Goal: Task Accomplishment & Management: Manage account settings

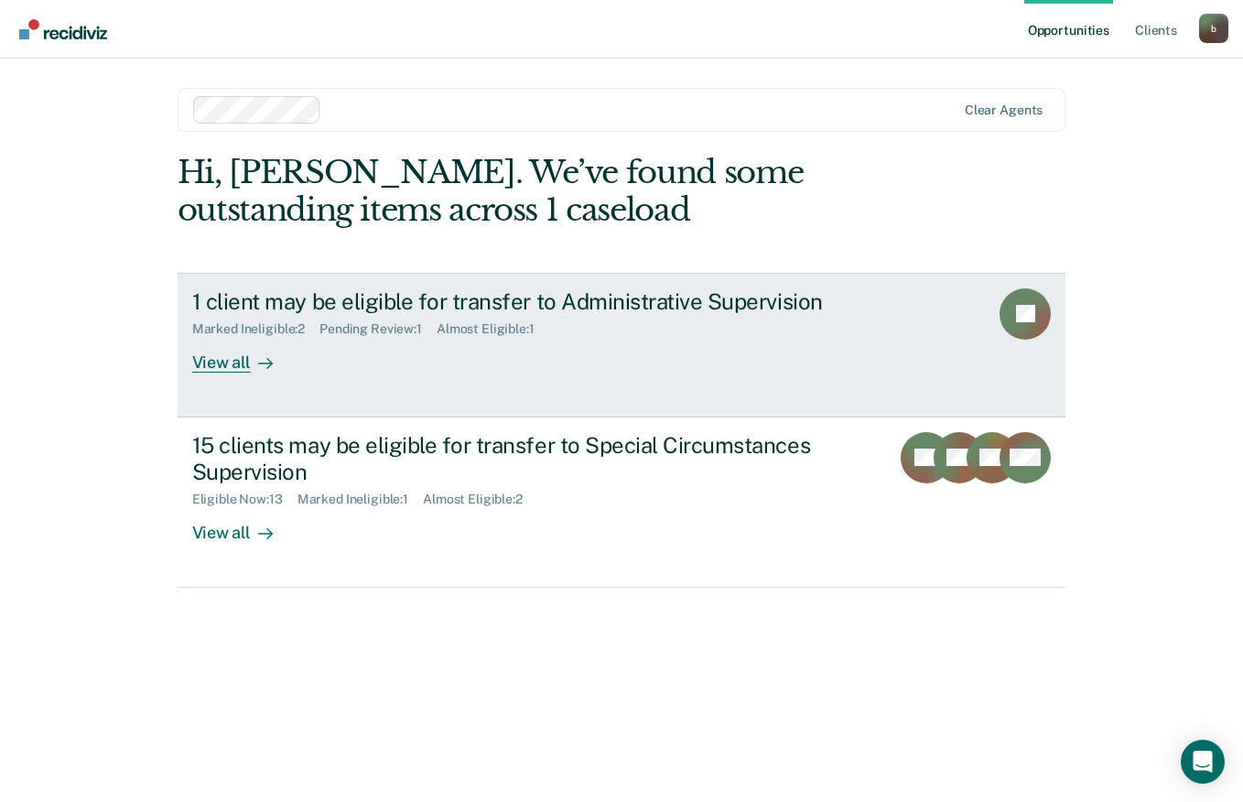
click at [269, 358] on icon at bounding box center [265, 363] width 15 height 15
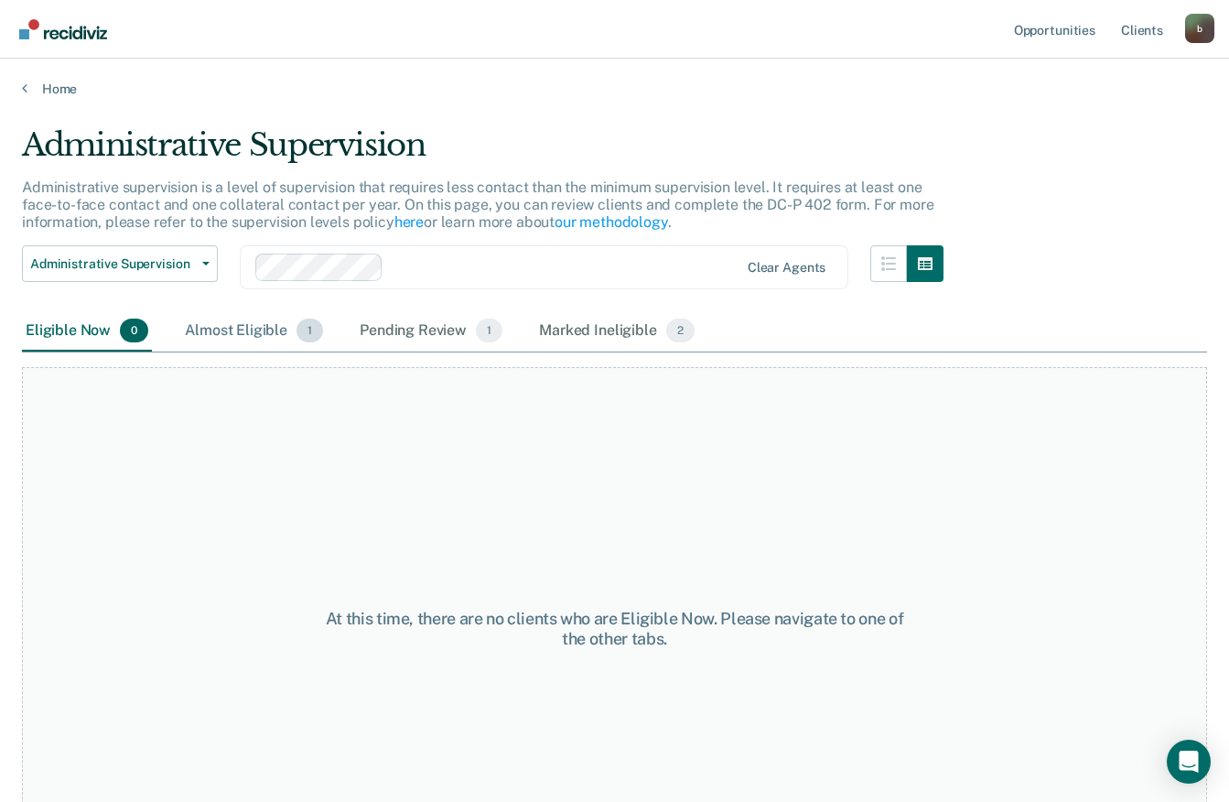
click at [275, 311] on div "Almost Eligible 1" at bounding box center [254, 331] width 146 height 40
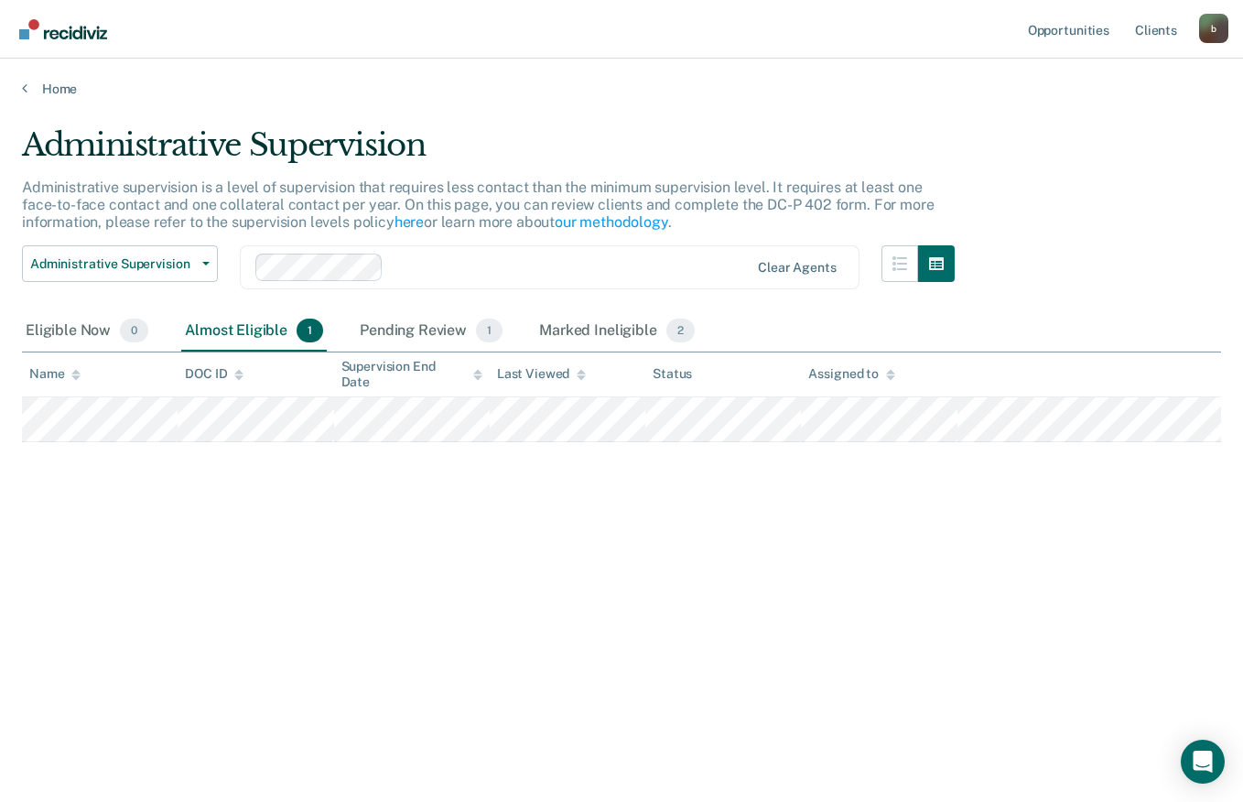
click at [41, 80] on div "Home" at bounding box center [621, 78] width 1243 height 38
click at [50, 94] on link "Home" at bounding box center [621, 89] width 1199 height 16
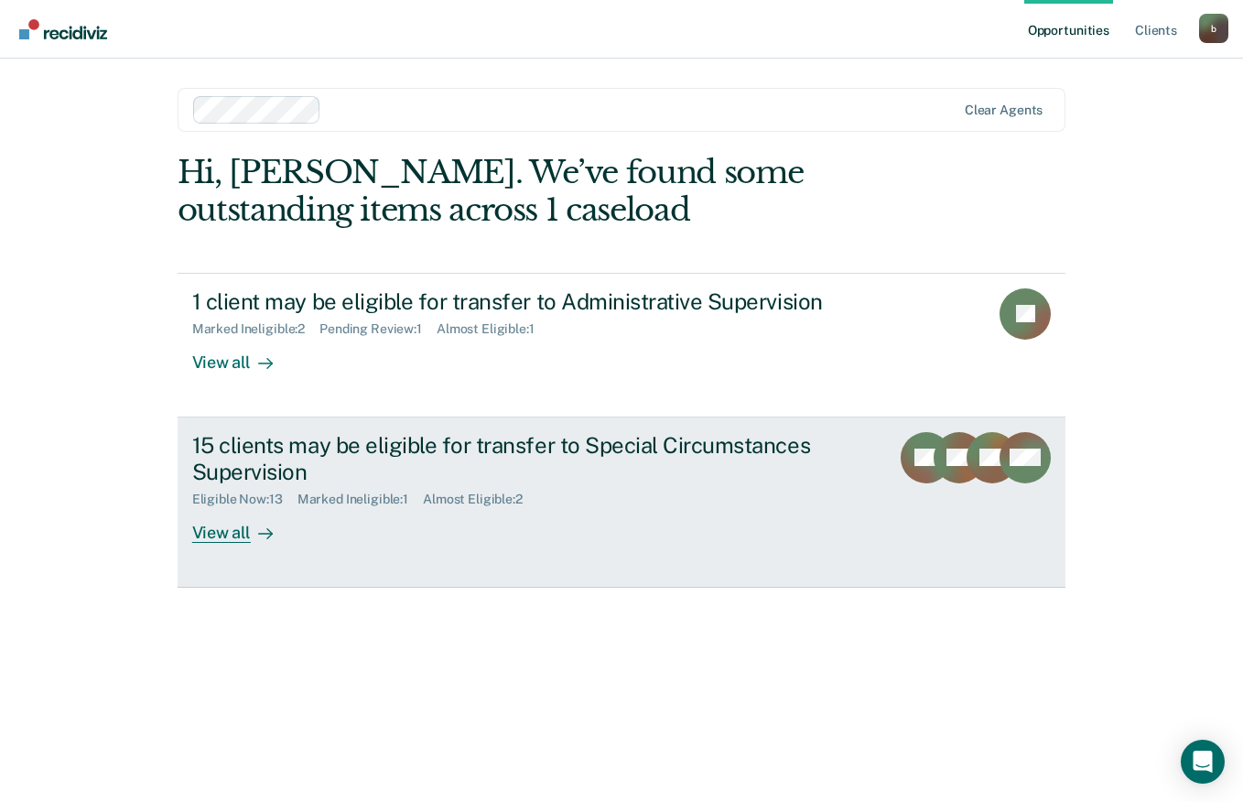
click at [249, 525] on div "View all" at bounding box center [243, 525] width 103 height 36
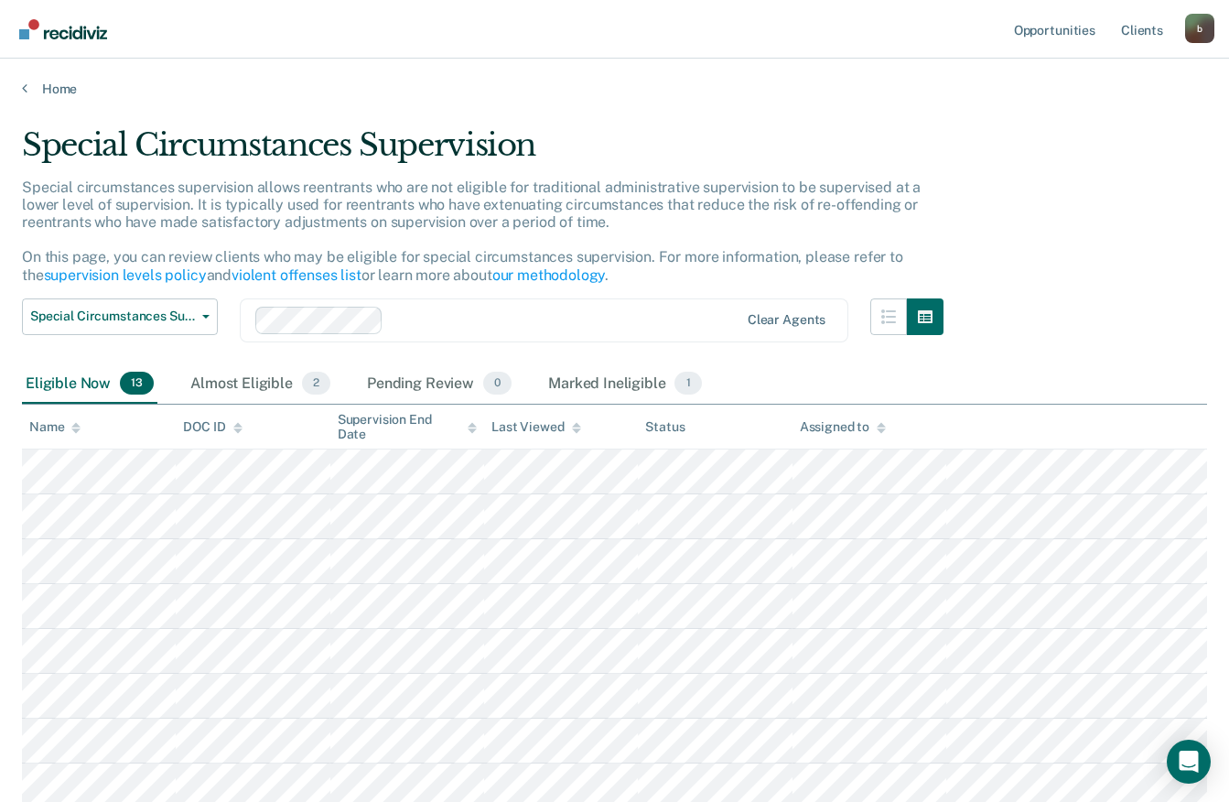
scroll to position [183, 0]
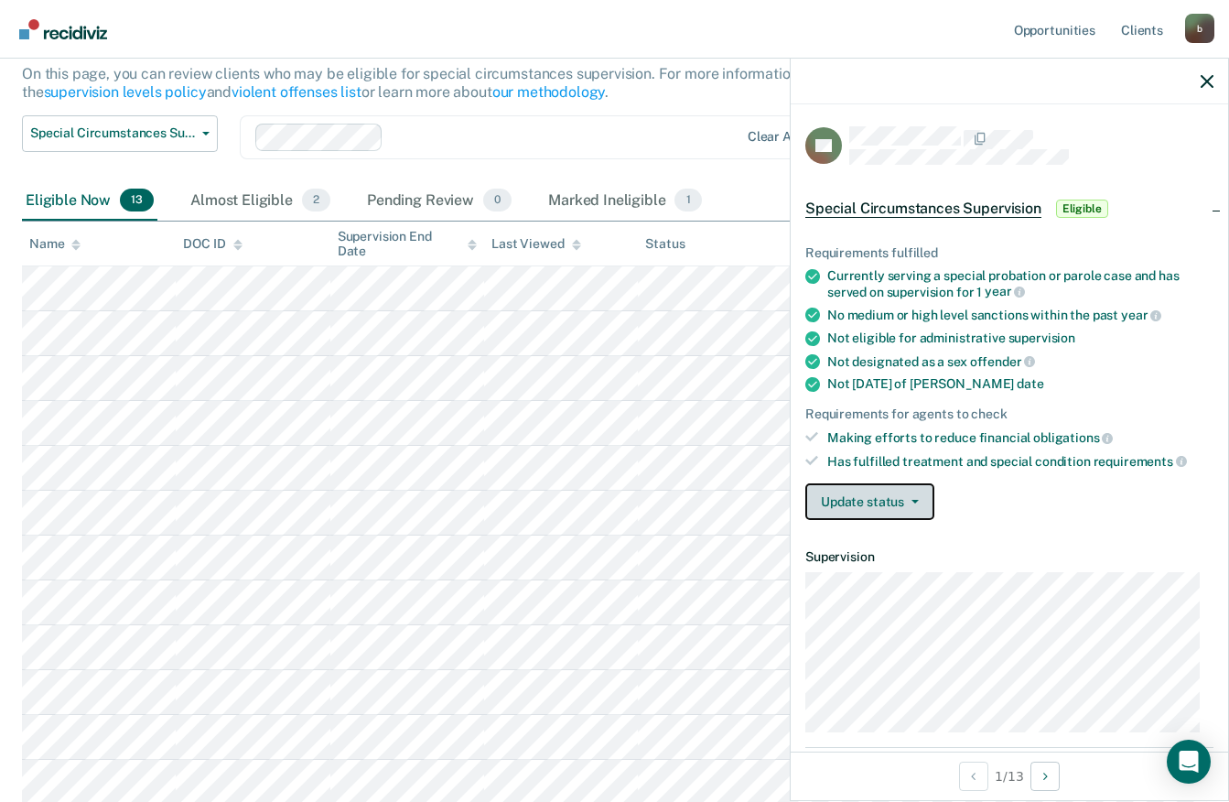
click at [886, 501] on button "Update status" at bounding box center [870, 501] width 129 height 37
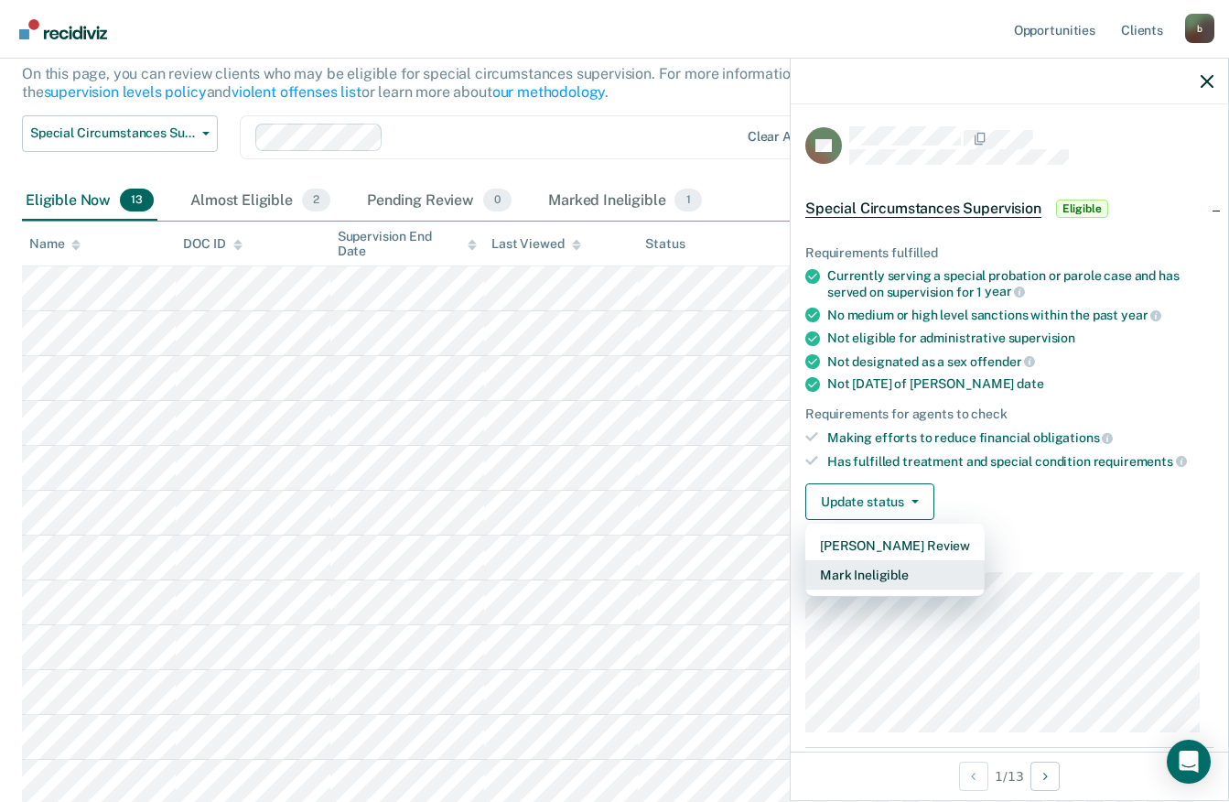
click at [908, 568] on button "Mark Ineligible" at bounding box center [895, 574] width 179 height 29
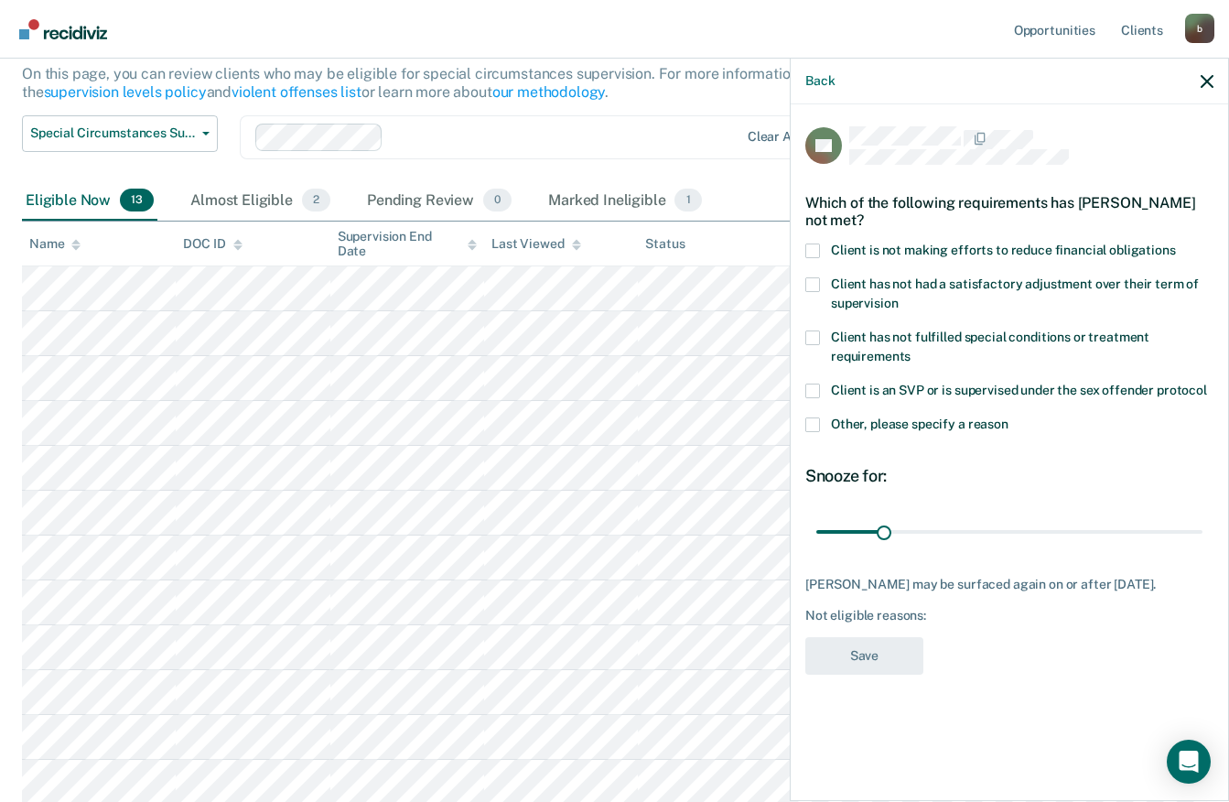
click at [817, 389] on span at bounding box center [813, 391] width 15 height 15
click at [1207, 384] on input "Client is an SVP or is supervised under the sex offender protocol" at bounding box center [1207, 384] width 0 height 0
click at [813, 387] on span at bounding box center [813, 391] width 15 height 15
click at [1207, 384] on input "Client is an SVP or is supervised under the sex offender protocol" at bounding box center [1207, 384] width 0 height 0
click at [813, 391] on span at bounding box center [813, 391] width 15 height 15
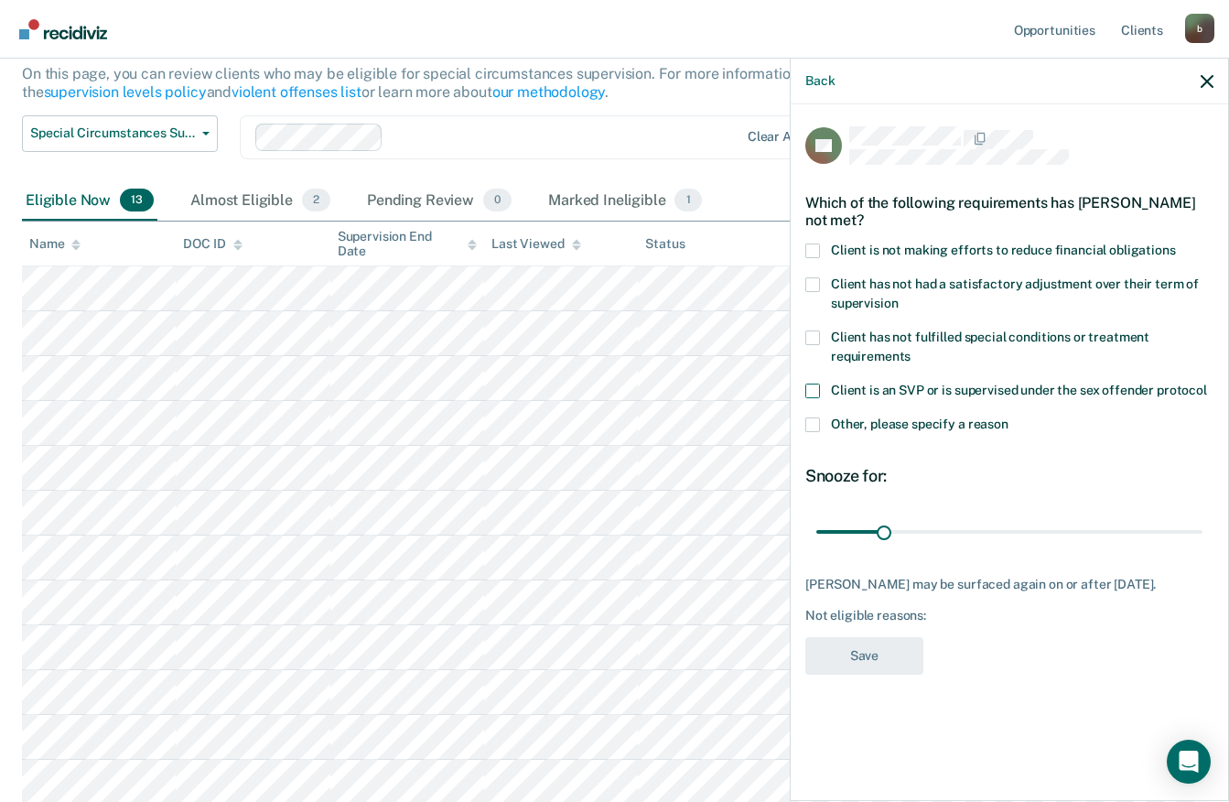
click at [1207, 384] on input "Client is an SVP or is supervised under the sex offender protocol" at bounding box center [1207, 384] width 0 height 0
click at [819, 433] on label "Other, please specify a reason" at bounding box center [1010, 426] width 408 height 19
click at [1009, 417] on input "Other, please specify a reason" at bounding box center [1009, 417] width 0 height 0
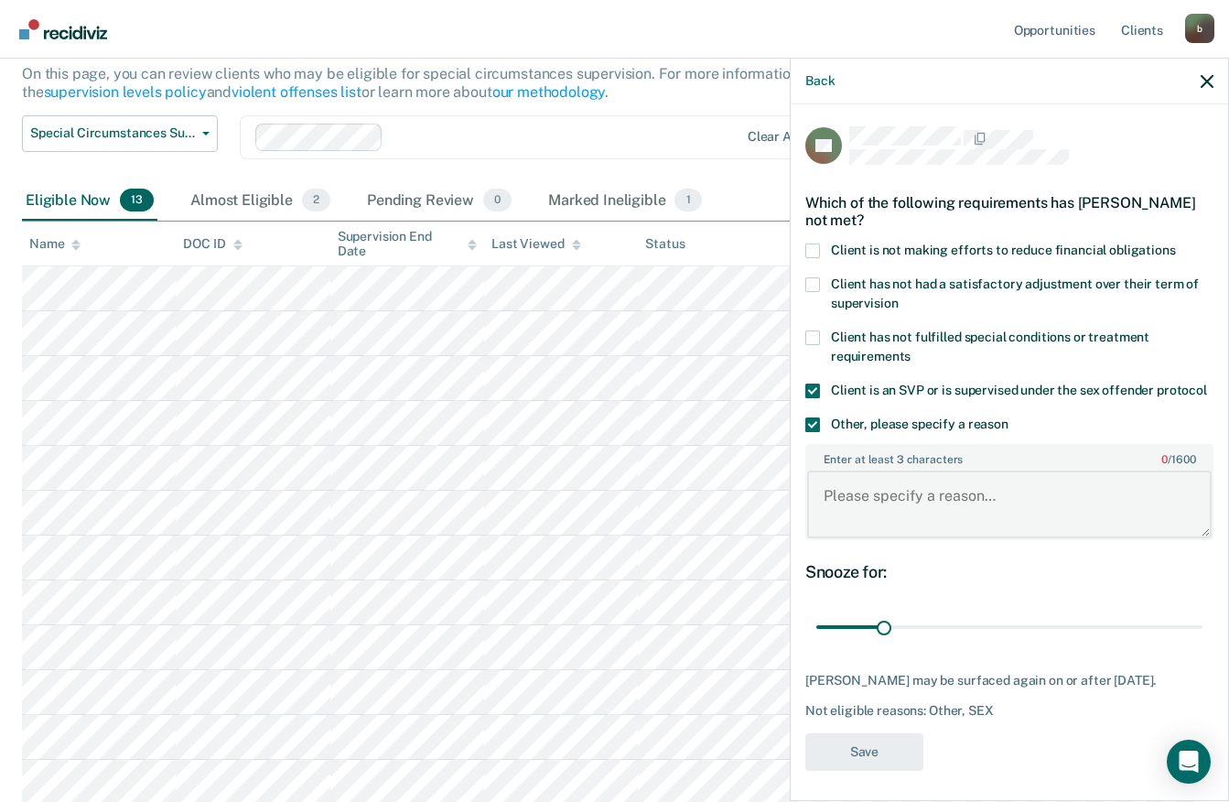
click at [904, 529] on textarea "Enter at least 3 characters 0 / 1600" at bounding box center [1009, 505] width 405 height 68
type textarea "VIOP"
click at [897, 765] on button "Save" at bounding box center [865, 752] width 118 height 38
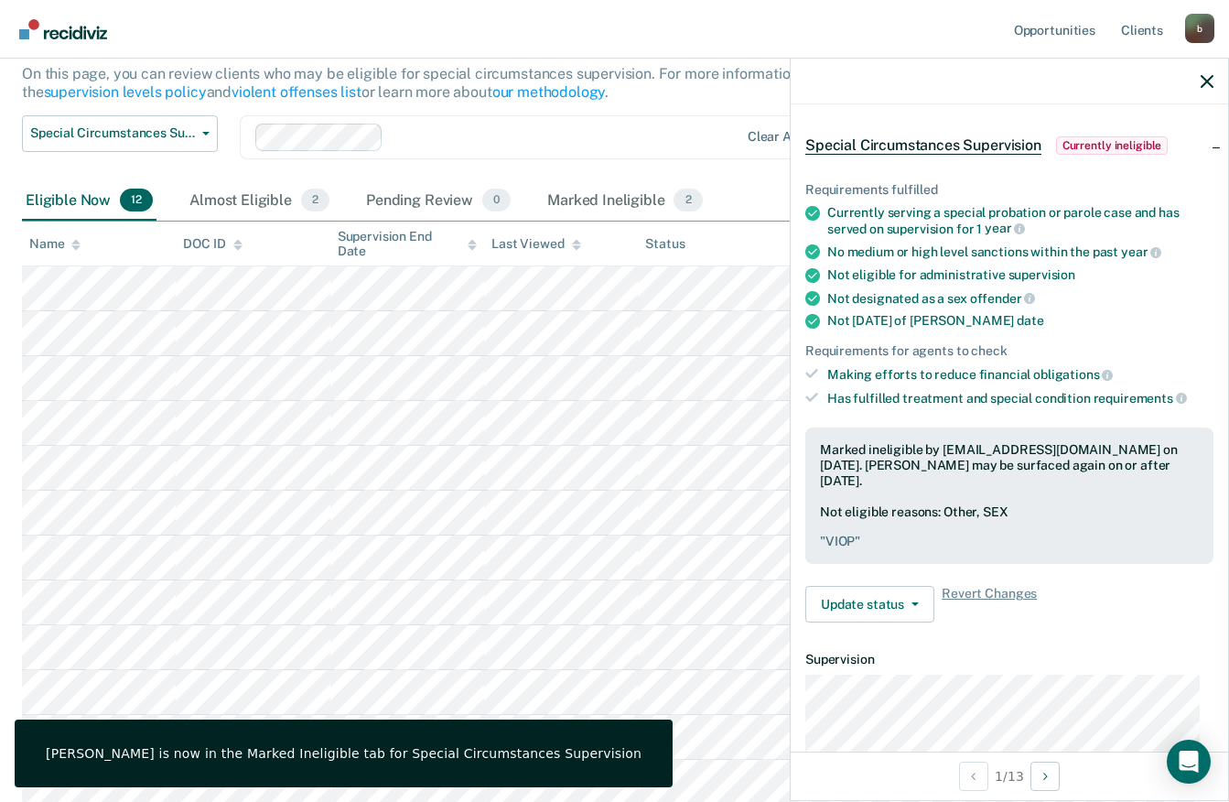
scroll to position [0, 0]
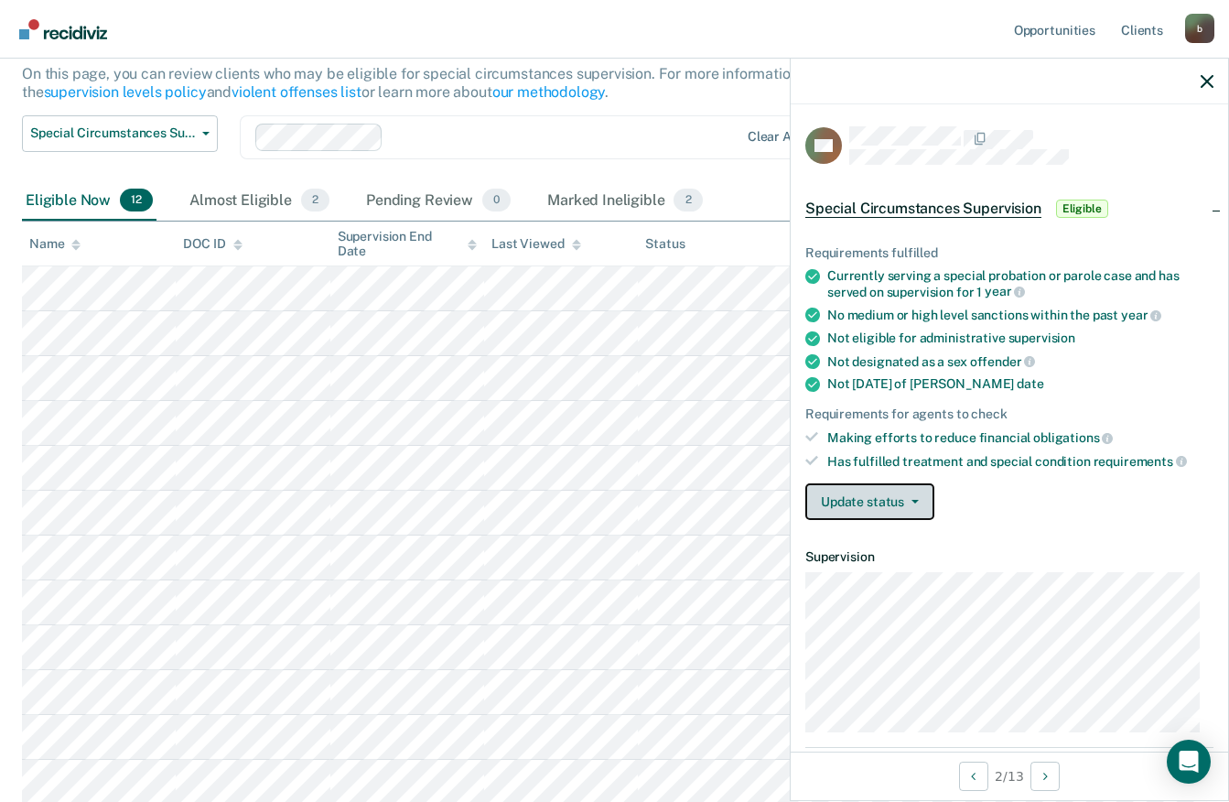
click at [895, 496] on button "Update status" at bounding box center [870, 501] width 129 height 37
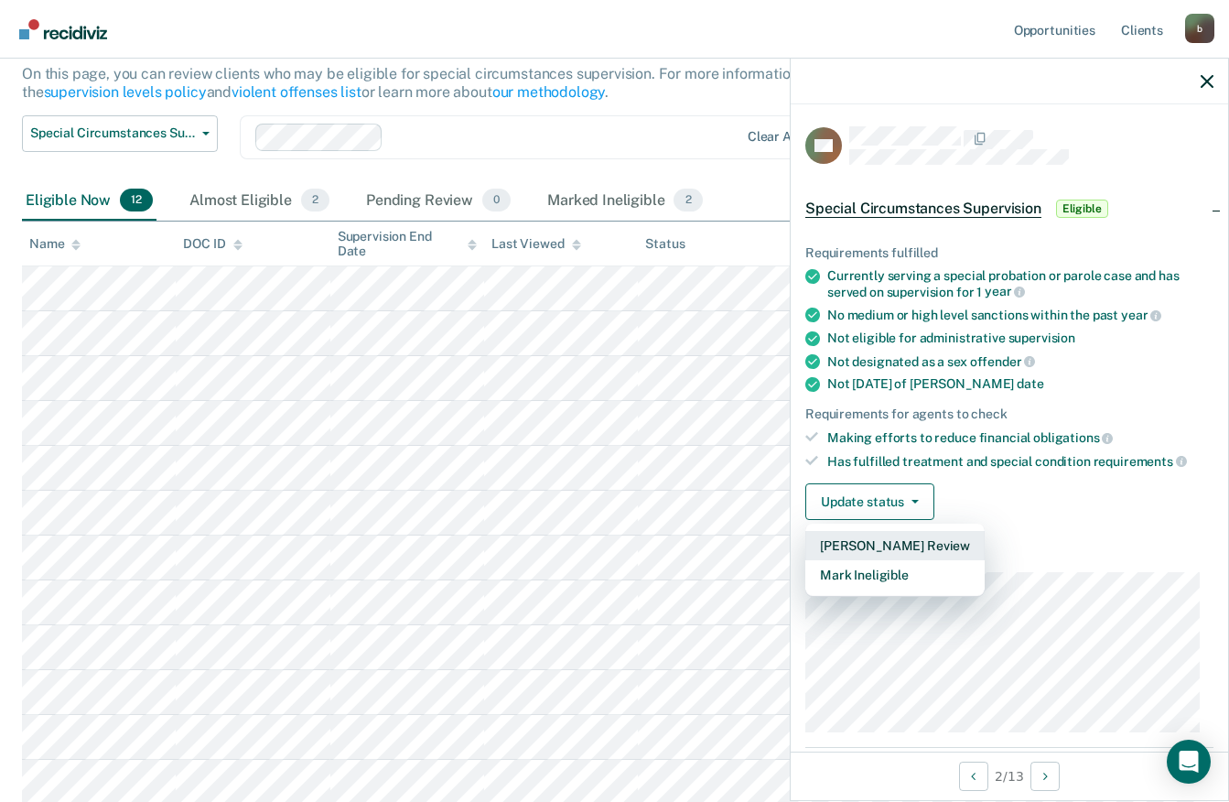
click at [934, 542] on button "[PERSON_NAME] Review" at bounding box center [895, 545] width 179 height 29
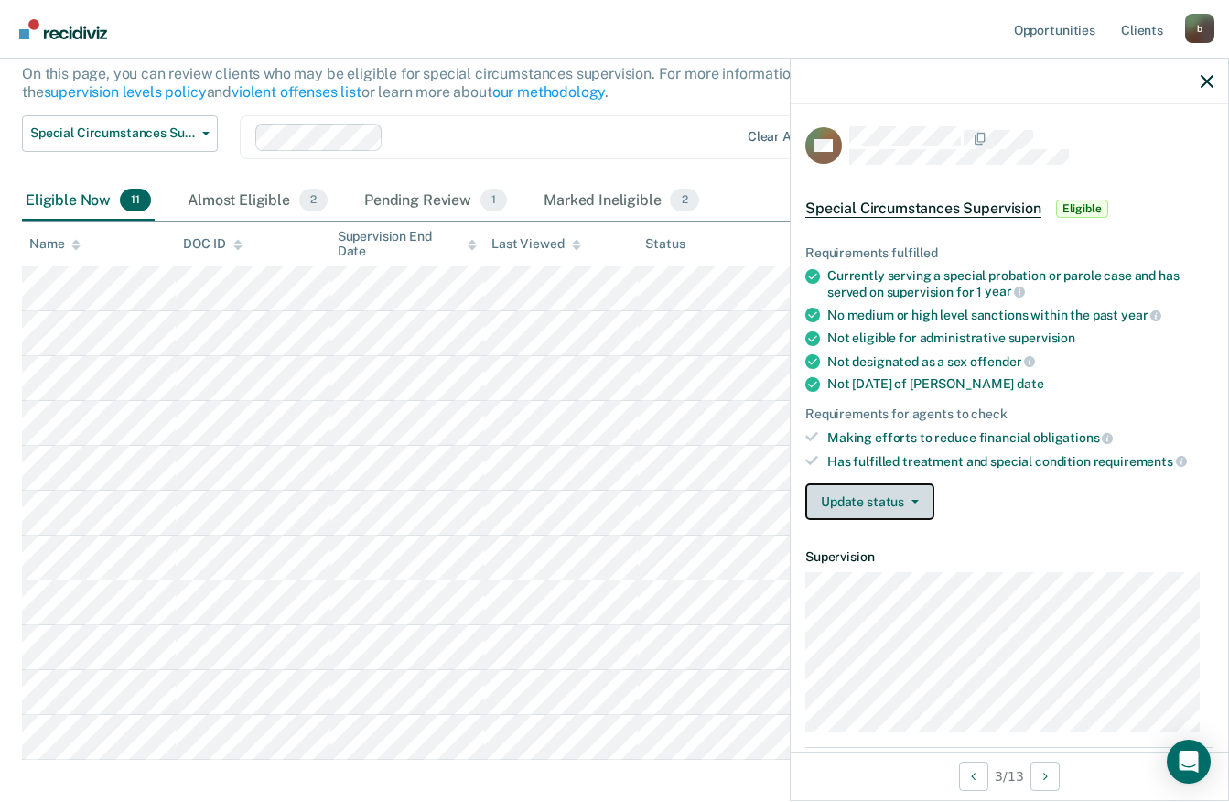
click at [892, 488] on button "Update status" at bounding box center [870, 501] width 129 height 37
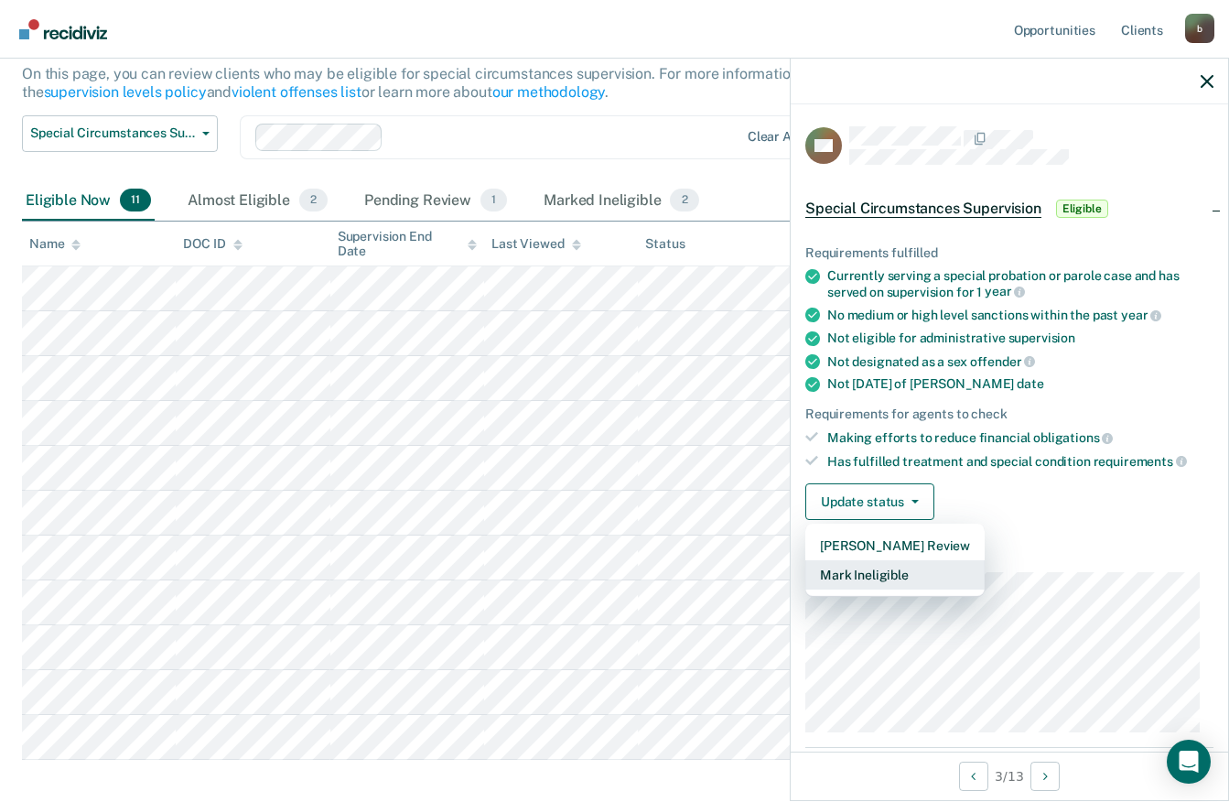
click at [888, 573] on button "Mark Ineligible" at bounding box center [895, 574] width 179 height 29
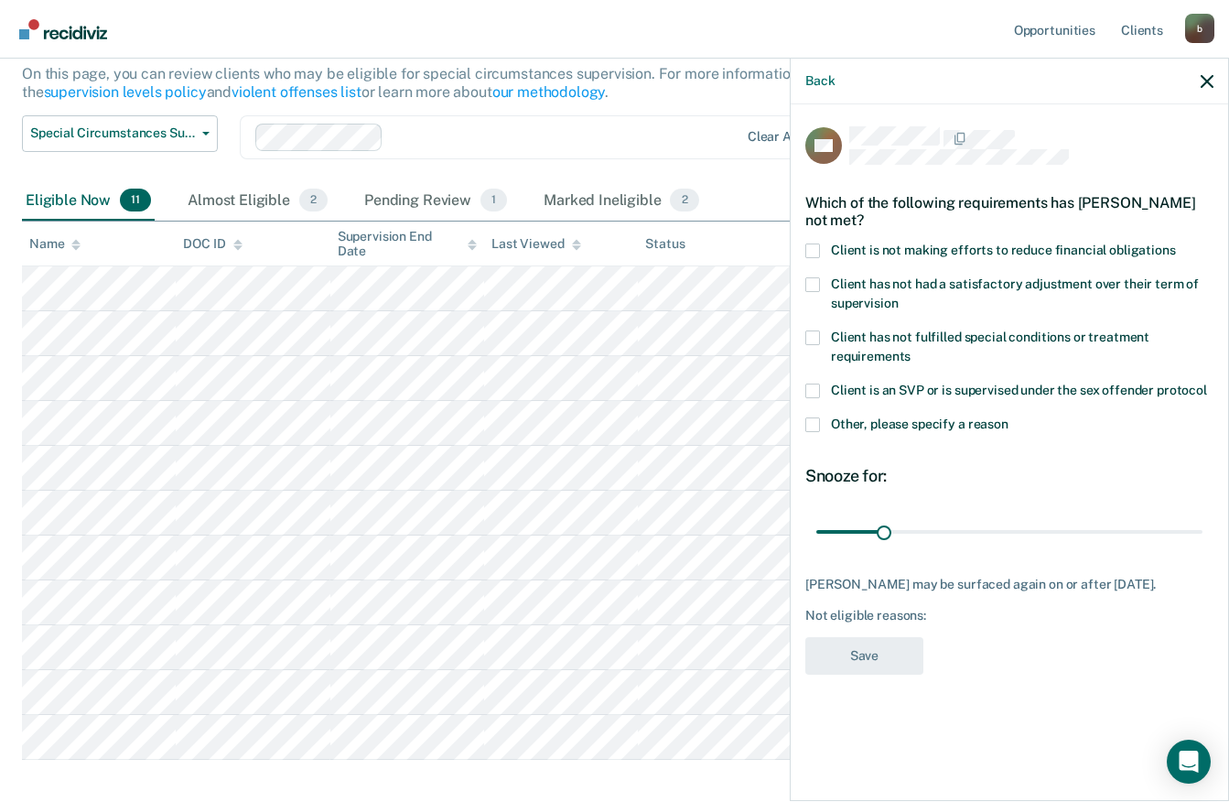
click at [814, 420] on span at bounding box center [813, 424] width 15 height 15
click at [1009, 417] on input "Other, please specify a reason" at bounding box center [1009, 417] width 0 height 0
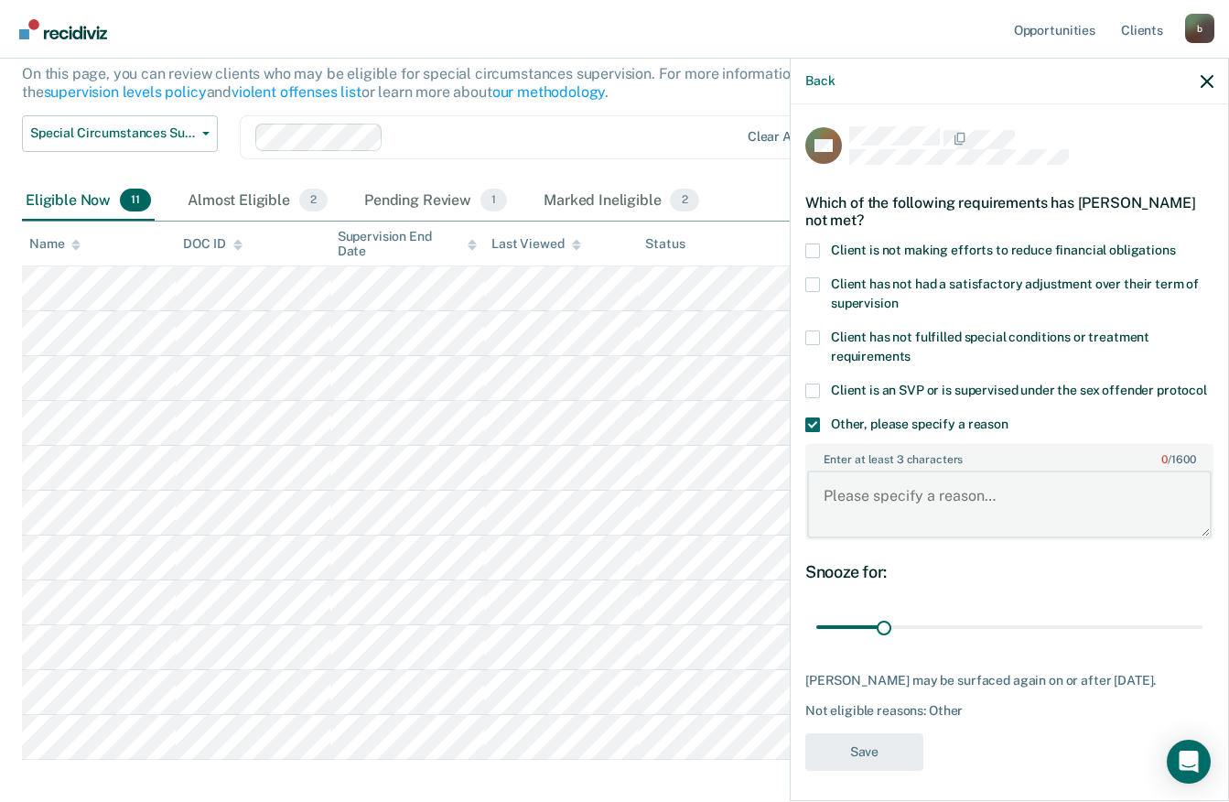
click at [954, 529] on textarea "Enter at least 3 characters 0 / 1600" at bounding box center [1009, 505] width 405 height 68
type textarea "New charges within year that were dismissed"
click at [896, 765] on button "Save" at bounding box center [865, 752] width 118 height 38
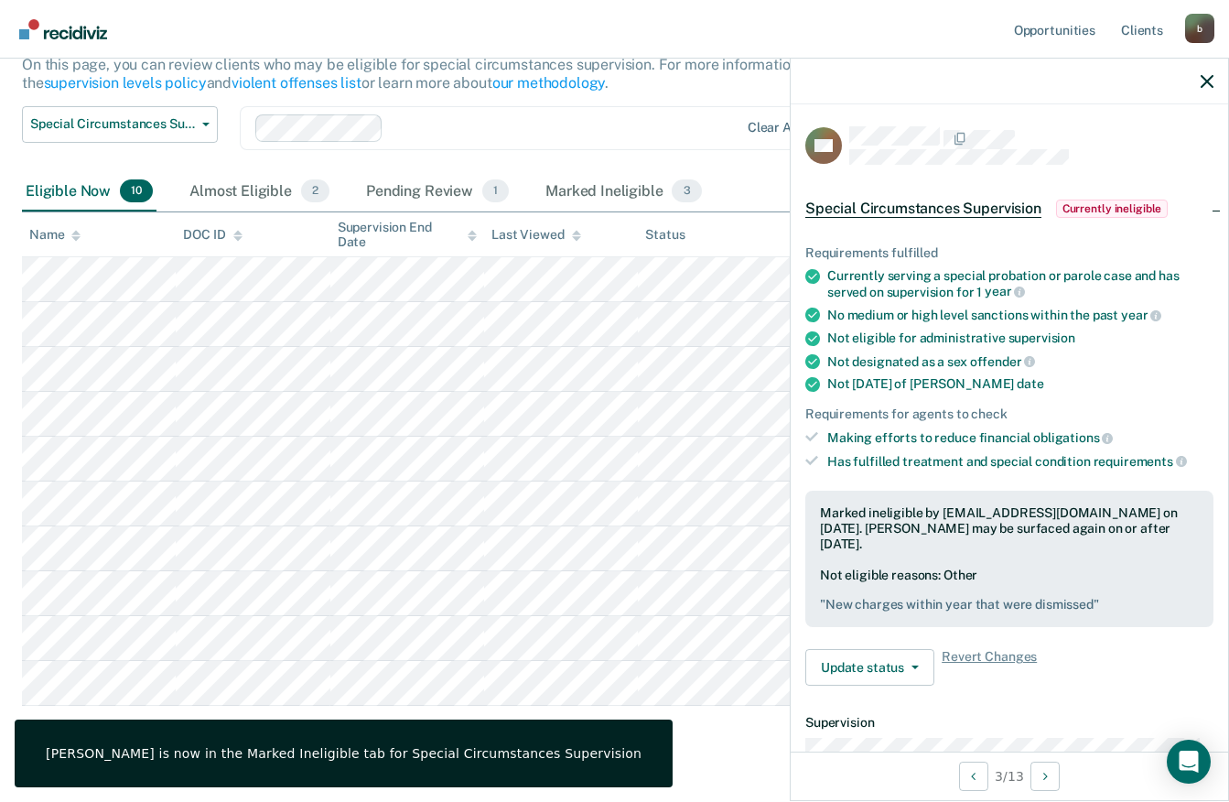
scroll to position [227, 0]
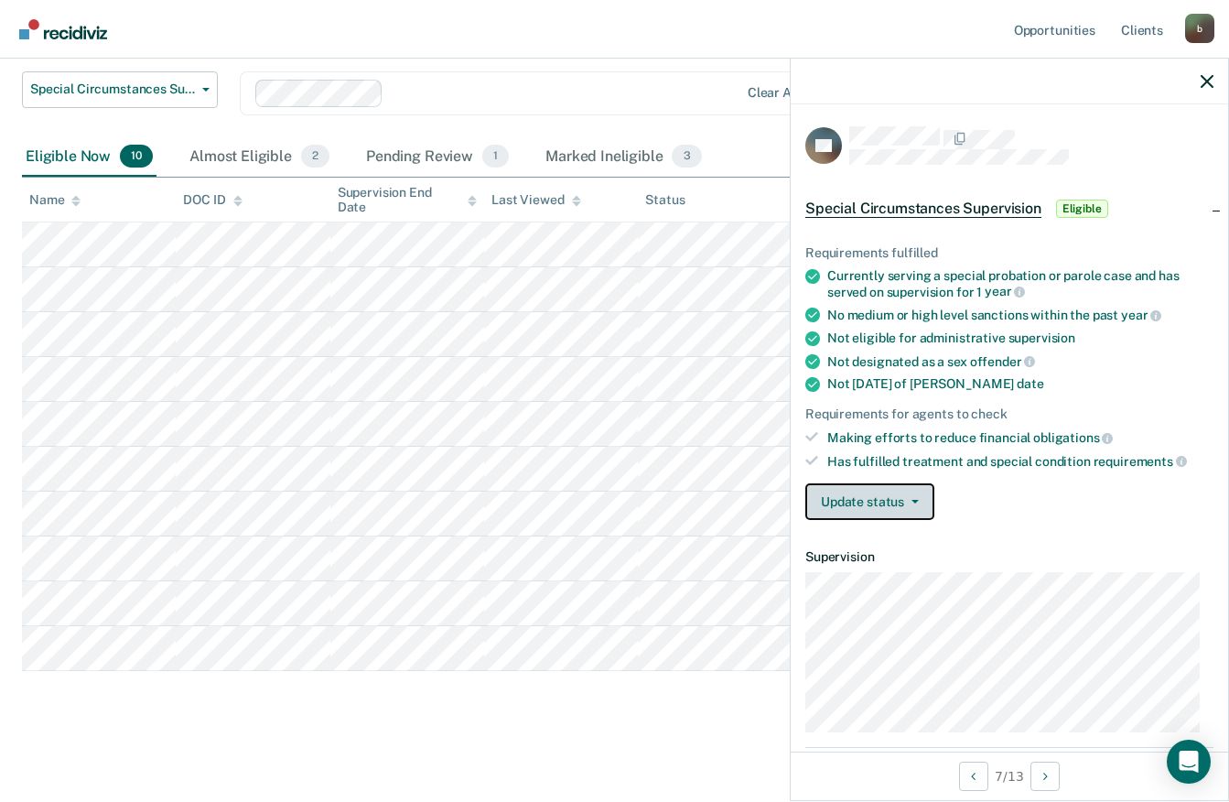
drag, startPoint x: 920, startPoint y: 515, endPoint x: 914, endPoint y: 504, distance: 12.3
click at [919, 515] on button "Update status" at bounding box center [870, 501] width 129 height 37
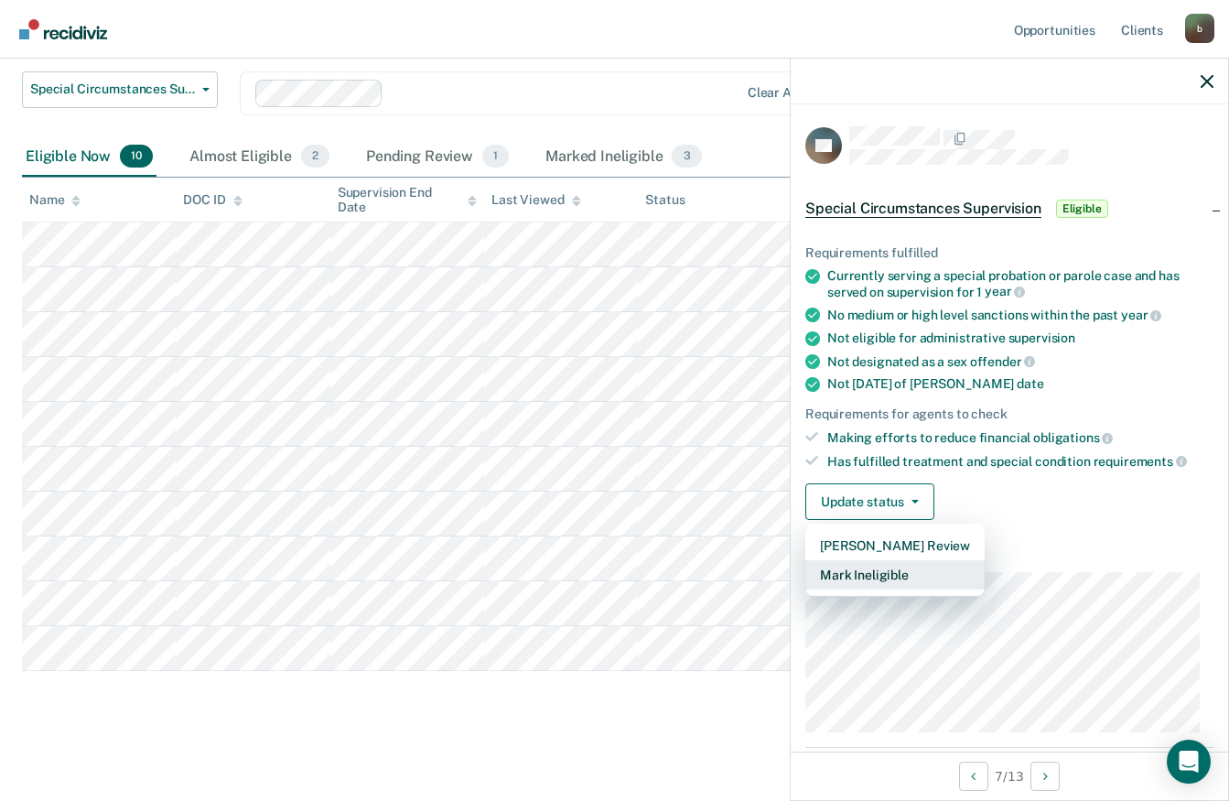
click at [904, 569] on button "Mark Ineligible" at bounding box center [895, 574] width 179 height 29
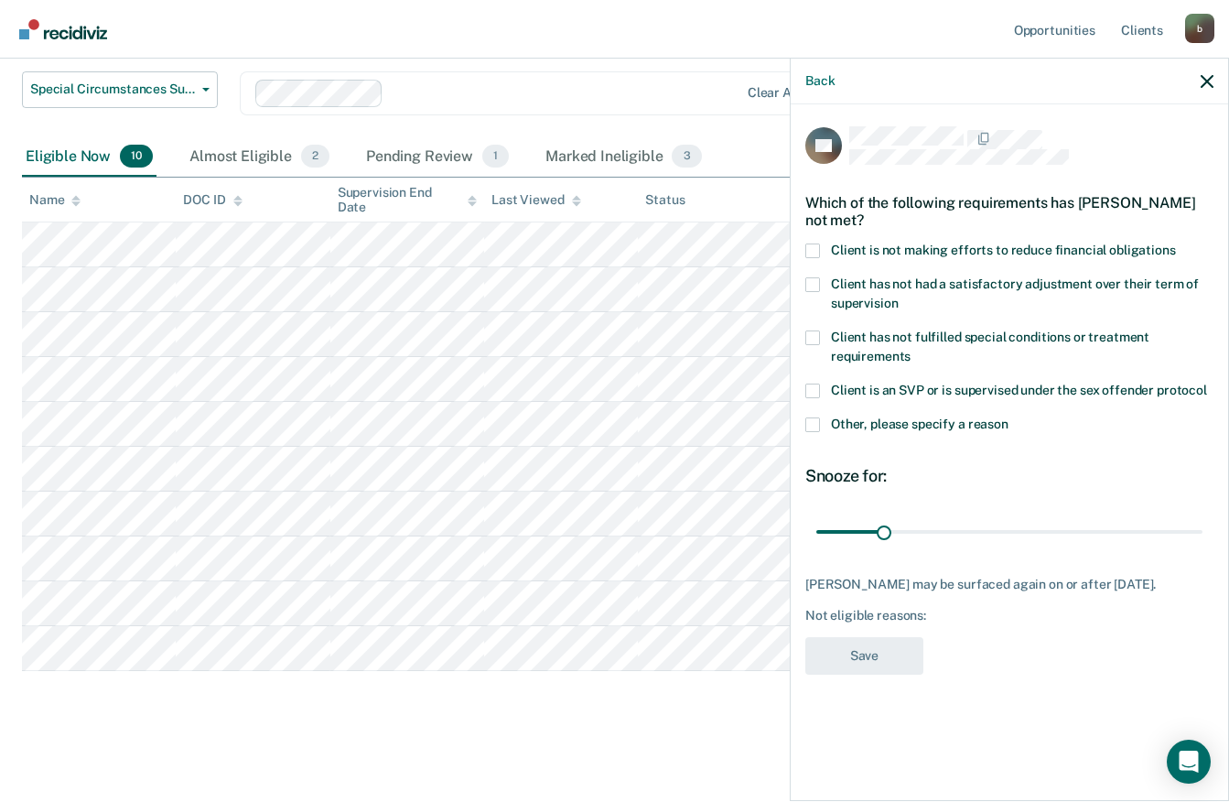
click at [810, 244] on span at bounding box center [813, 250] width 15 height 15
click at [1176, 243] on input "Client is not making efforts to reduce financial obligations" at bounding box center [1176, 243] width 0 height 0
click at [906, 654] on button "Save" at bounding box center [865, 656] width 118 height 38
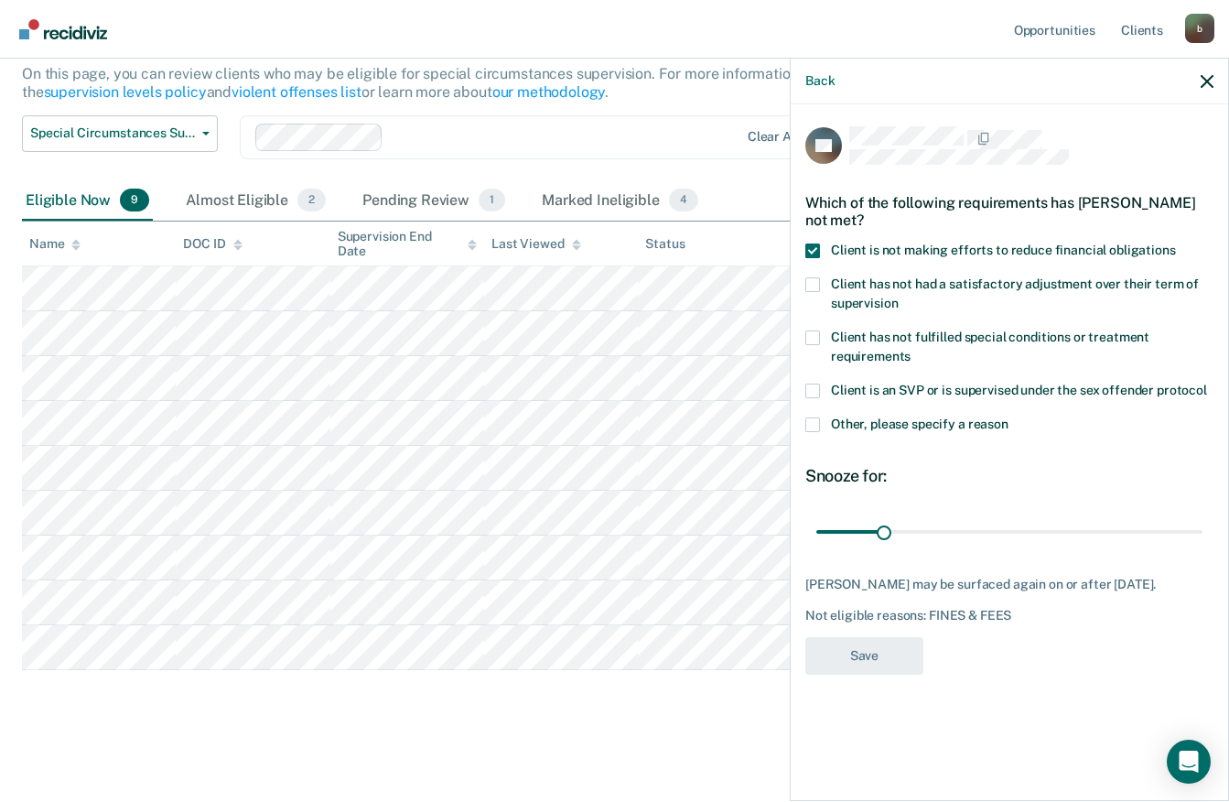
scroll to position [182, 0]
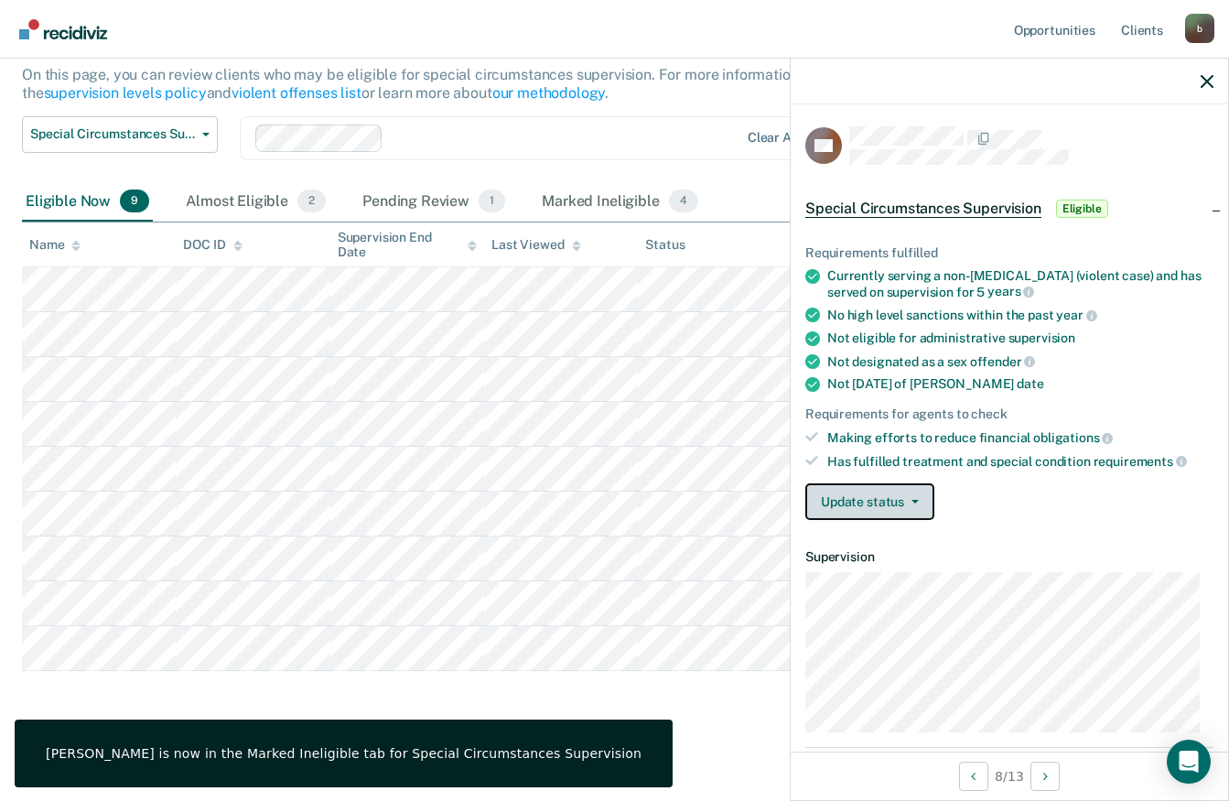
click at [833, 483] on button "Update status" at bounding box center [870, 501] width 129 height 37
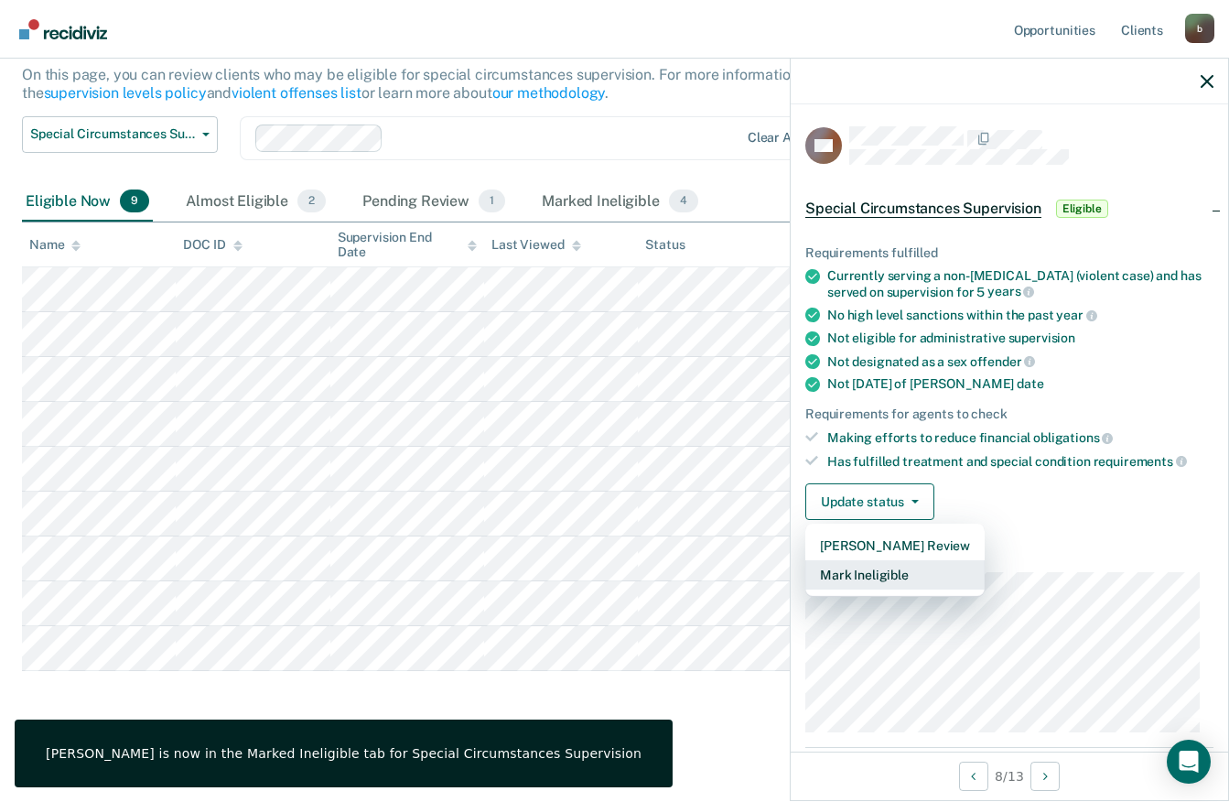
click at [904, 574] on button "Mark Ineligible" at bounding box center [895, 574] width 179 height 29
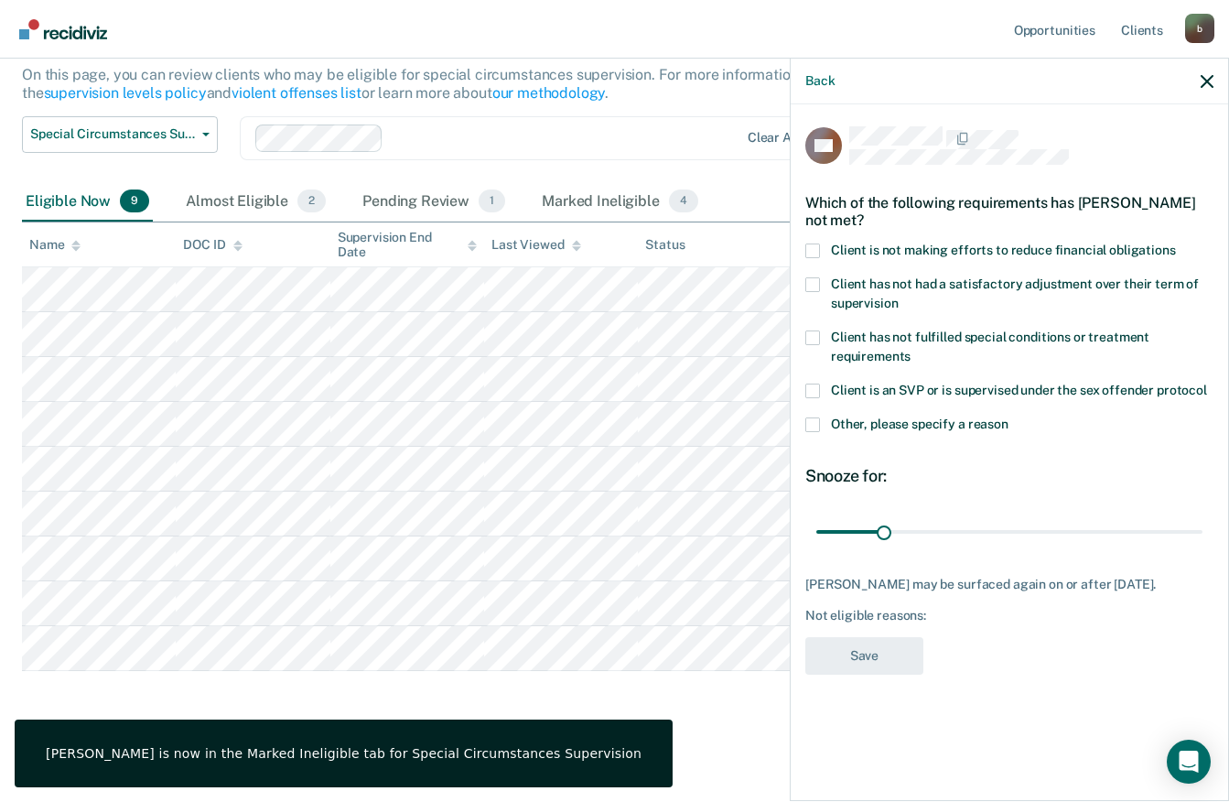
click at [816, 247] on span at bounding box center [813, 250] width 15 height 15
click at [1176, 243] on input "Client is not making efforts to reduce financial obligations" at bounding box center [1176, 243] width 0 height 0
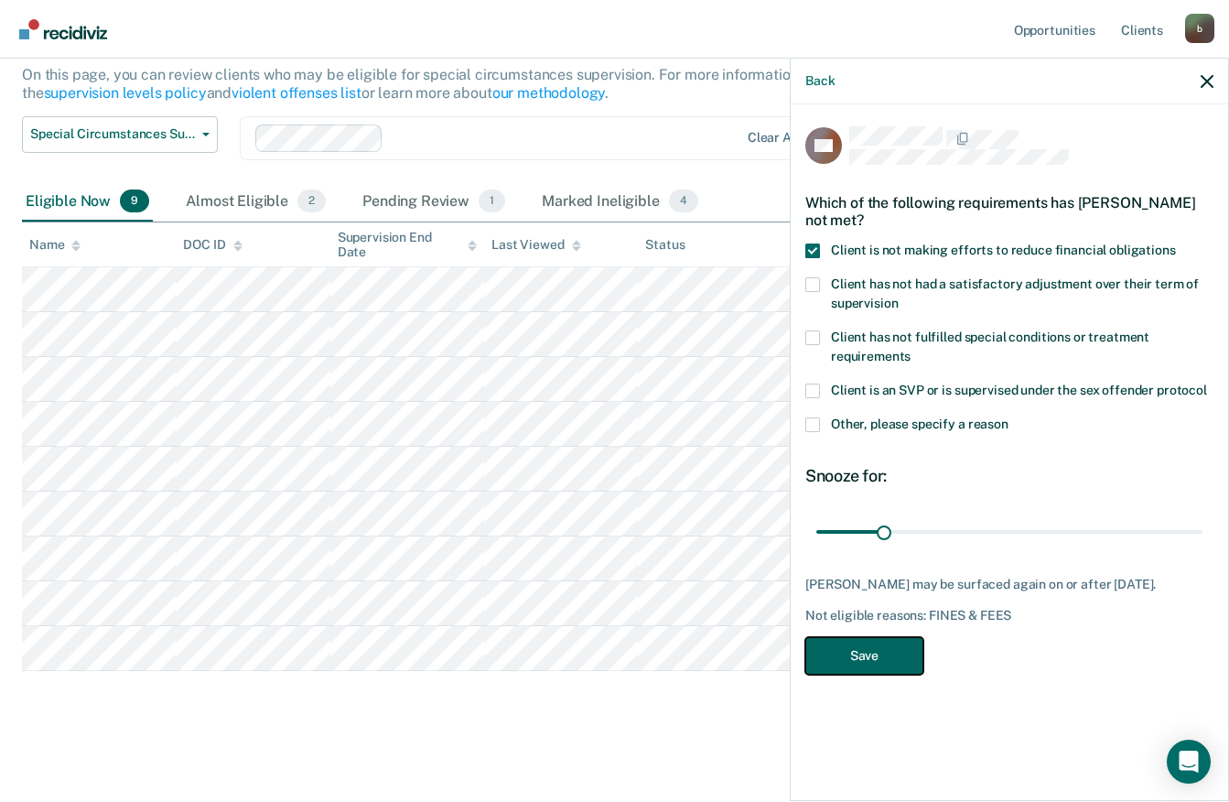
click at [860, 656] on button "Save" at bounding box center [865, 656] width 118 height 38
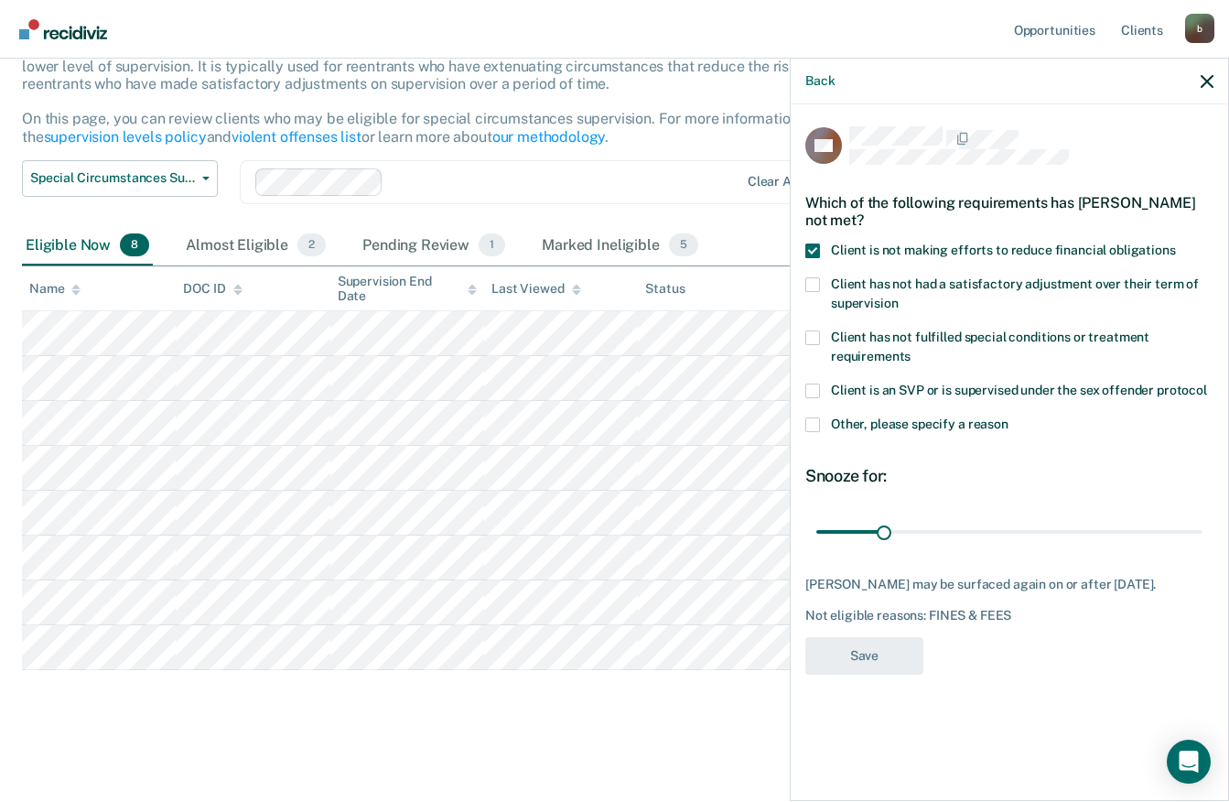
scroll to position [137, 0]
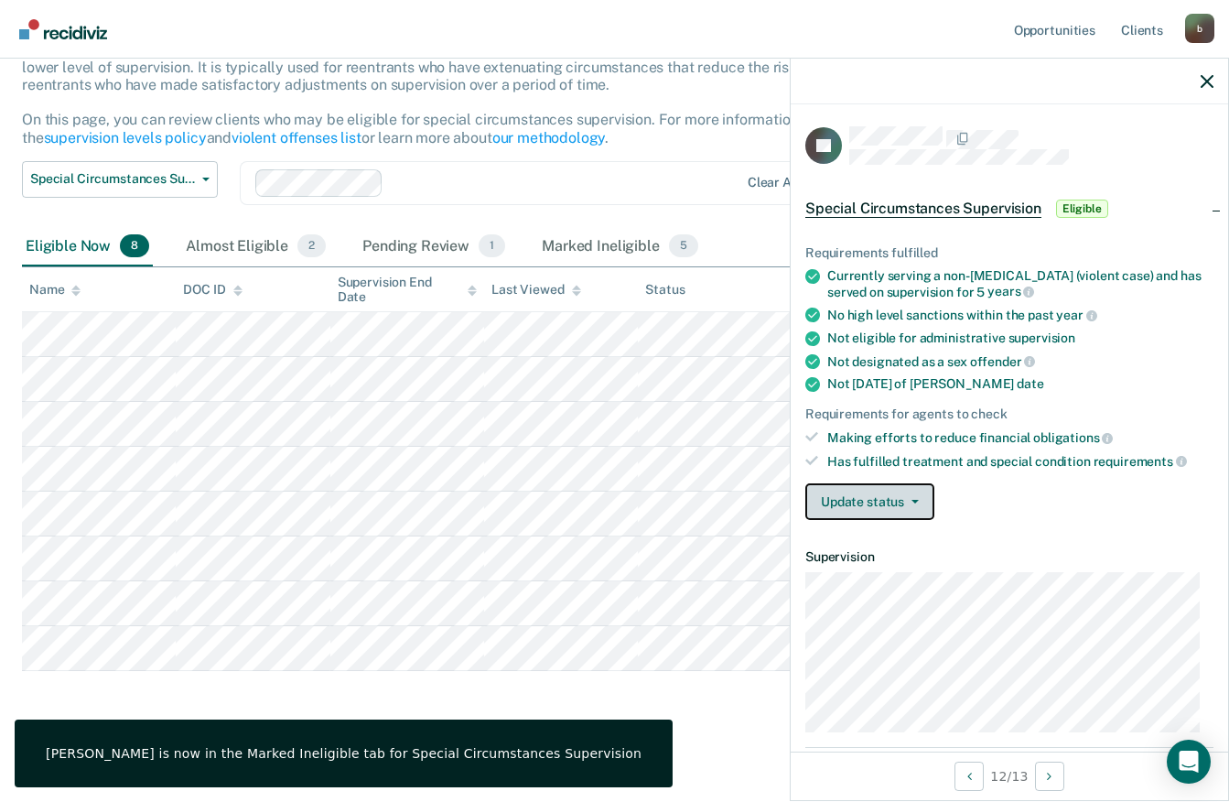
click at [925, 506] on button "Update status" at bounding box center [870, 501] width 129 height 37
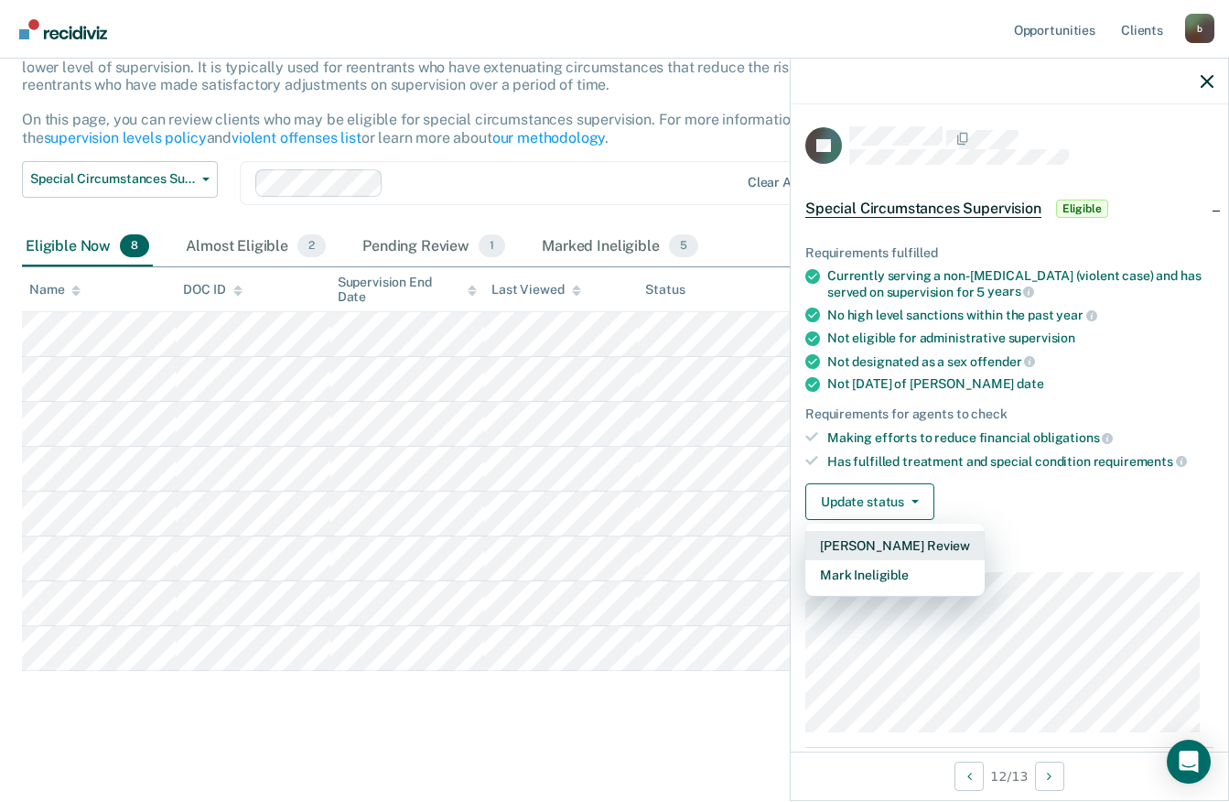
click at [889, 548] on button "[PERSON_NAME] Review" at bounding box center [895, 545] width 179 height 29
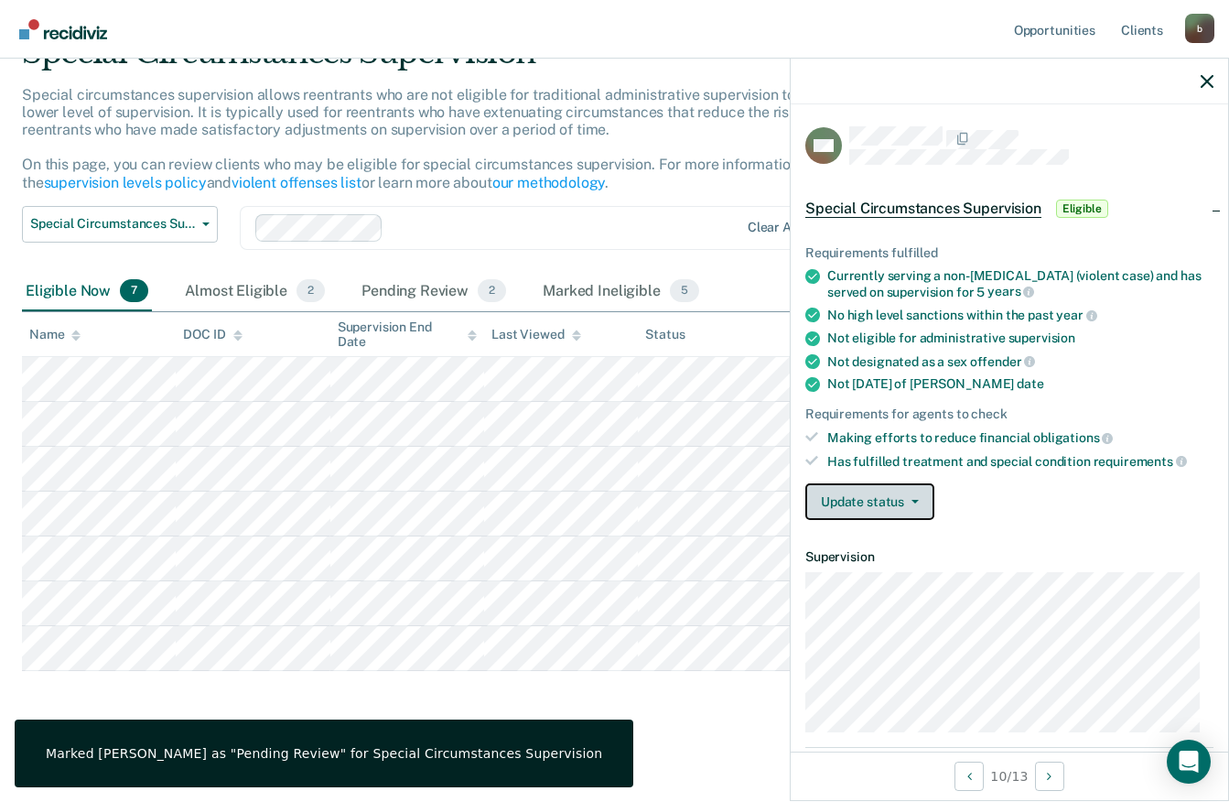
click at [871, 499] on button "Update status" at bounding box center [870, 501] width 129 height 37
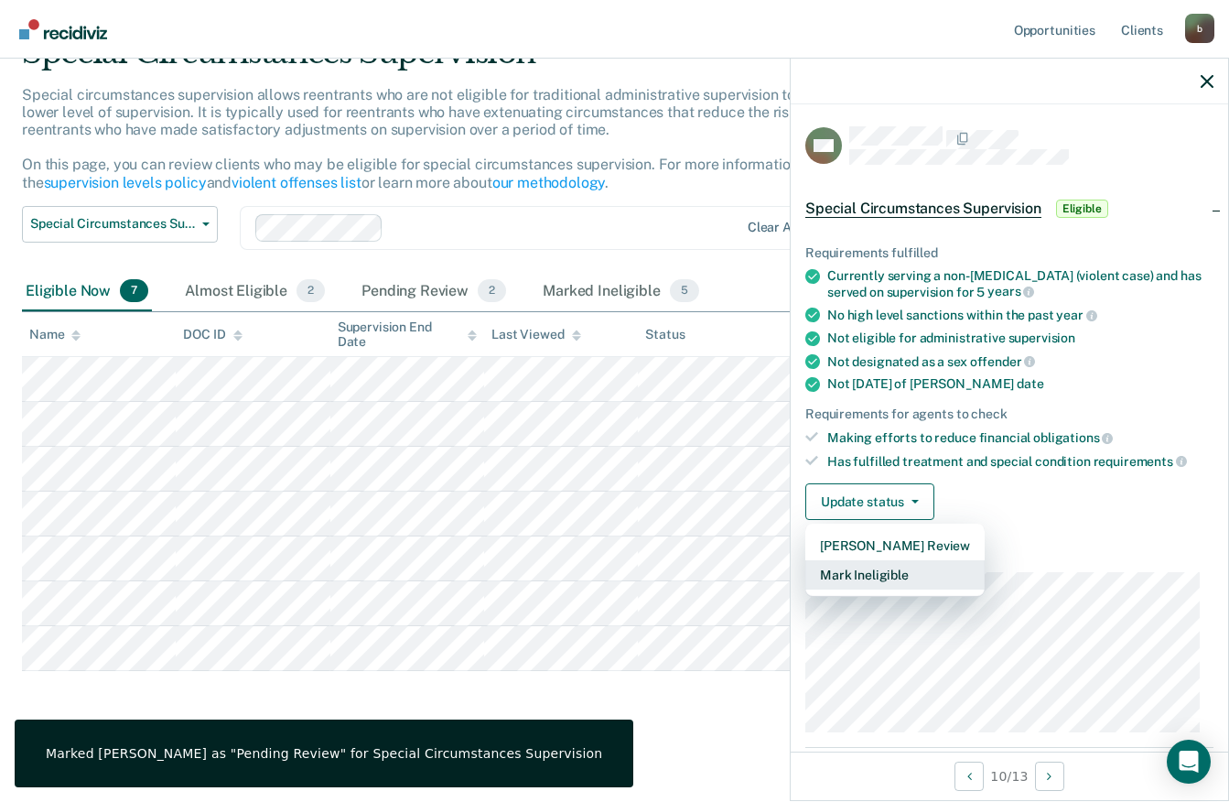
click at [918, 569] on button "Mark Ineligible" at bounding box center [895, 574] width 179 height 29
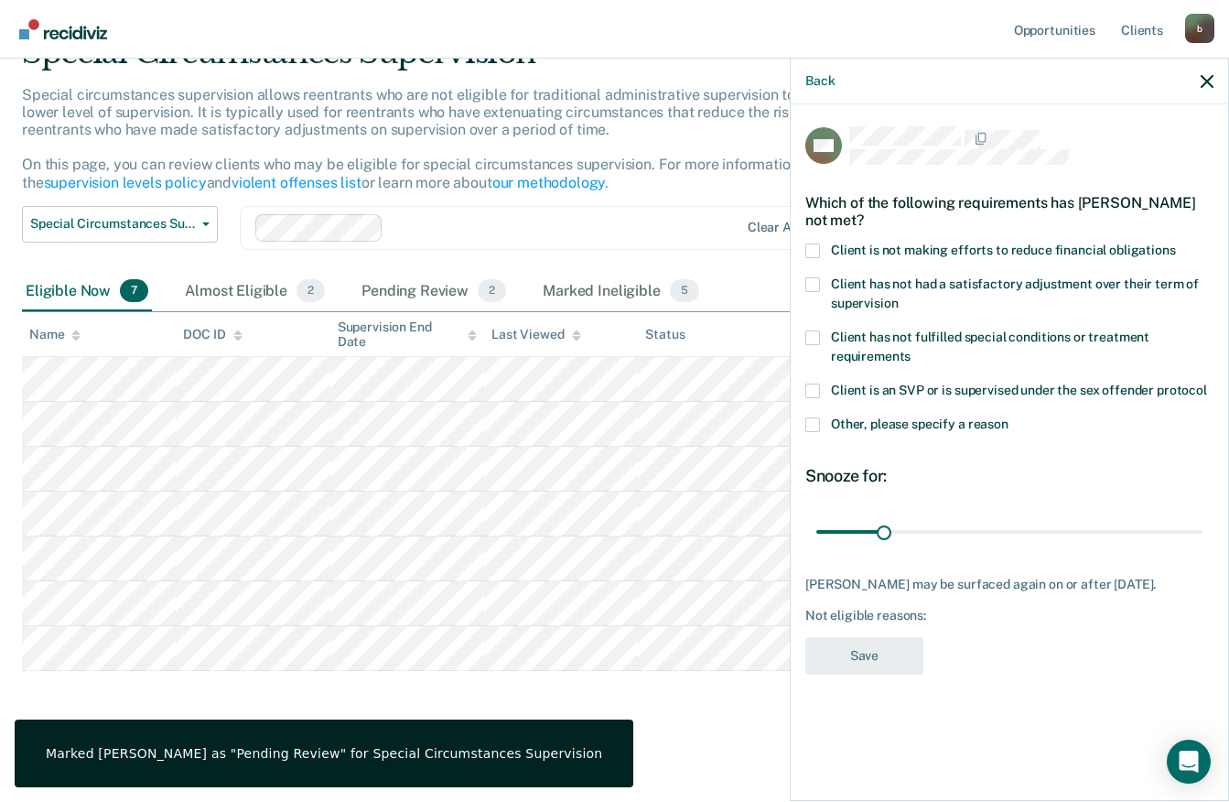
click at [848, 243] on span "Client is not making efforts to reduce financial obligations" at bounding box center [1003, 250] width 345 height 15
click at [1176, 243] on input "Client is not making efforts to reduce financial obligations" at bounding box center [1176, 243] width 0 height 0
click at [866, 649] on button "Save" at bounding box center [865, 656] width 118 height 38
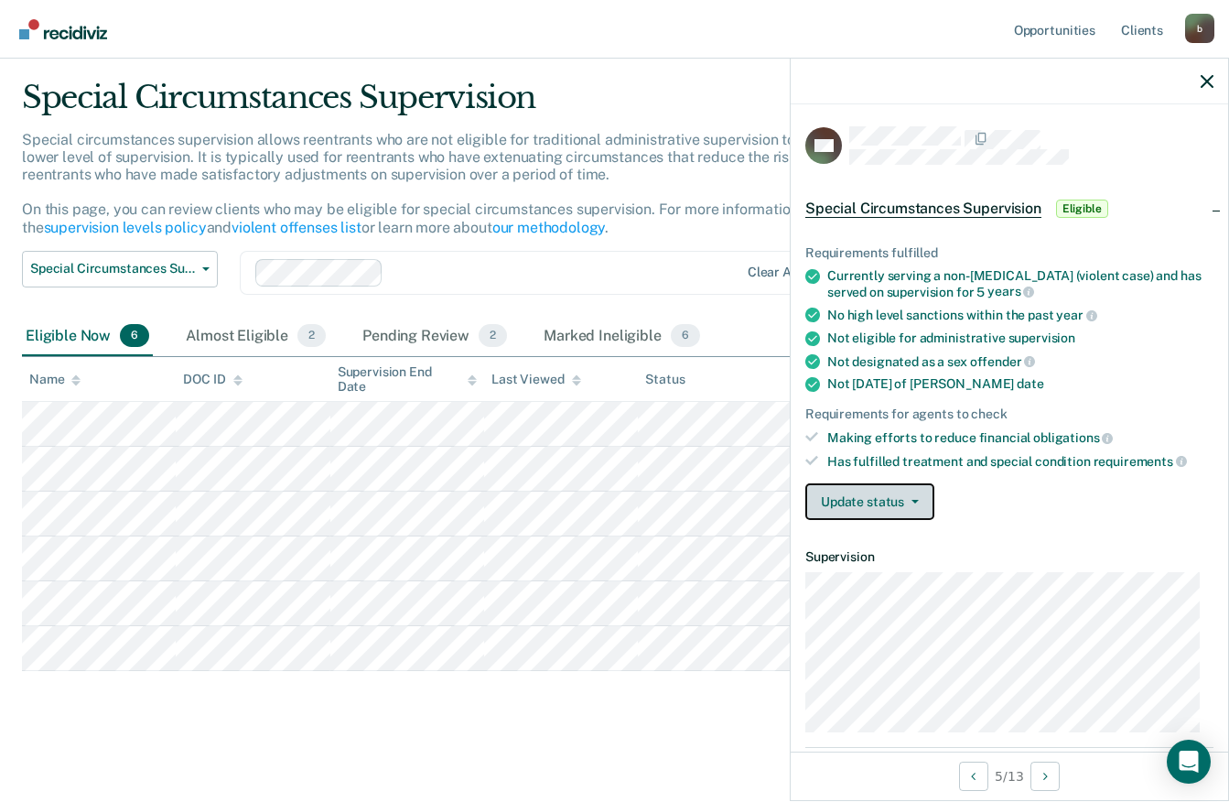
click at [883, 491] on button "Update status" at bounding box center [870, 501] width 129 height 37
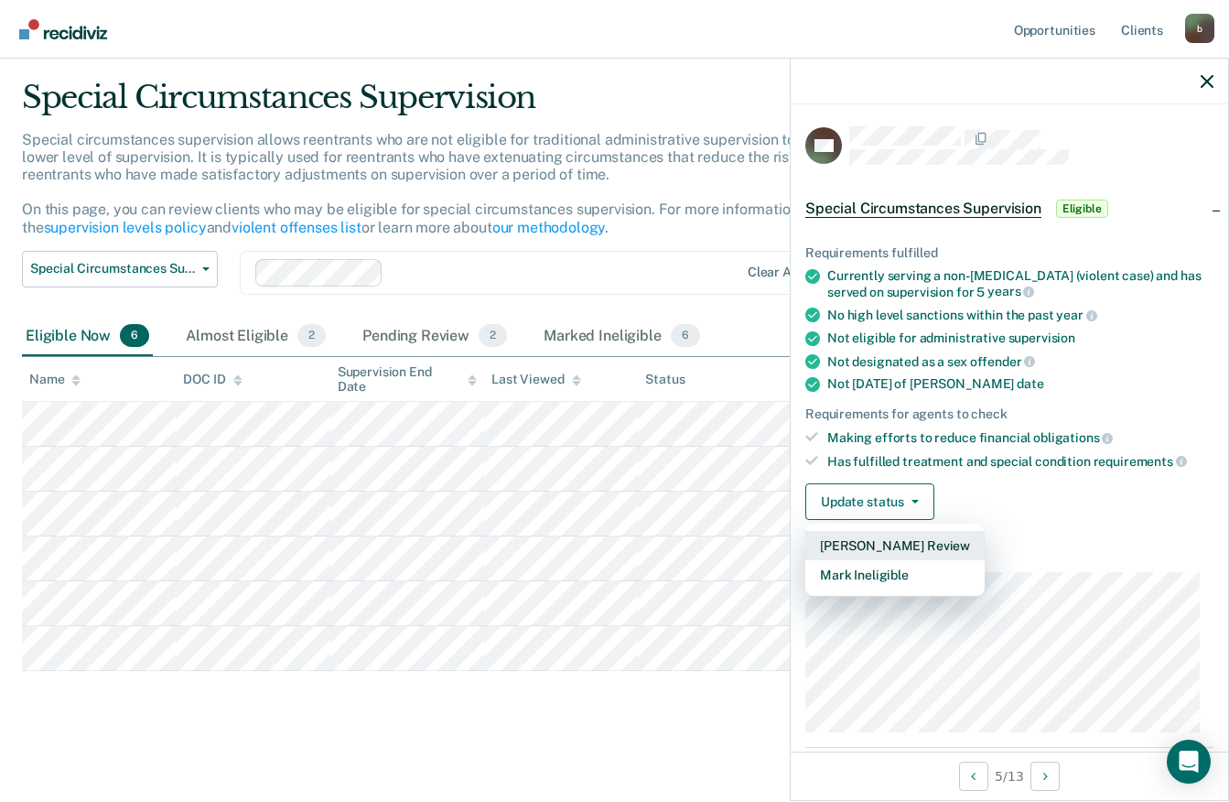
click at [862, 546] on button "[PERSON_NAME] Review" at bounding box center [895, 545] width 179 height 29
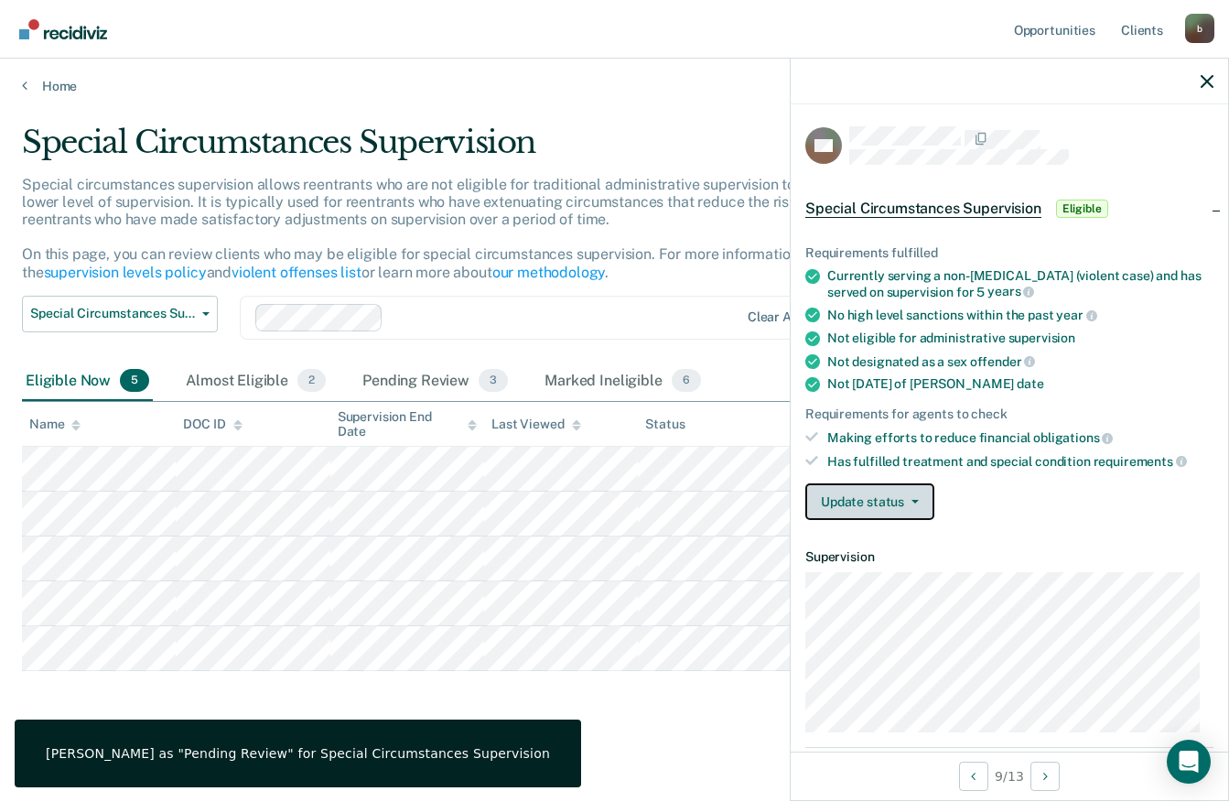
click at [880, 505] on button "Update status" at bounding box center [870, 501] width 129 height 37
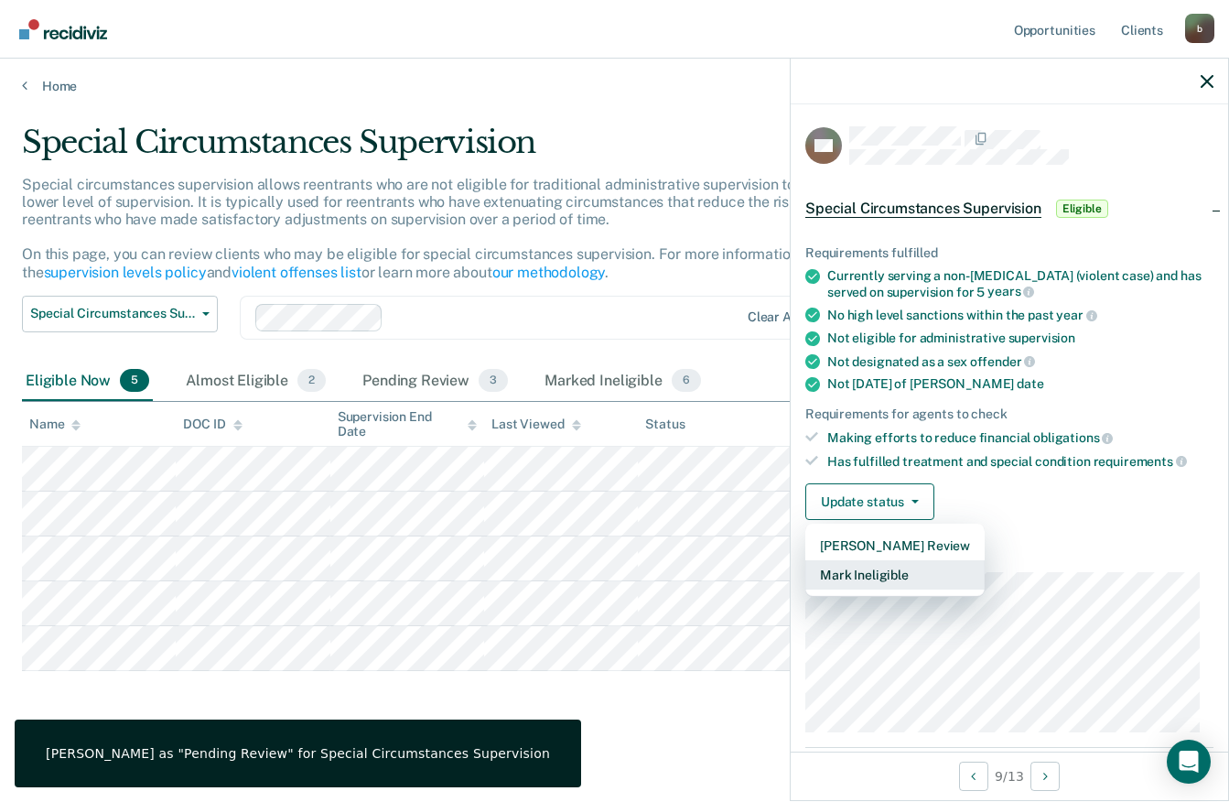
click at [917, 562] on button "Mark Ineligible" at bounding box center [895, 574] width 179 height 29
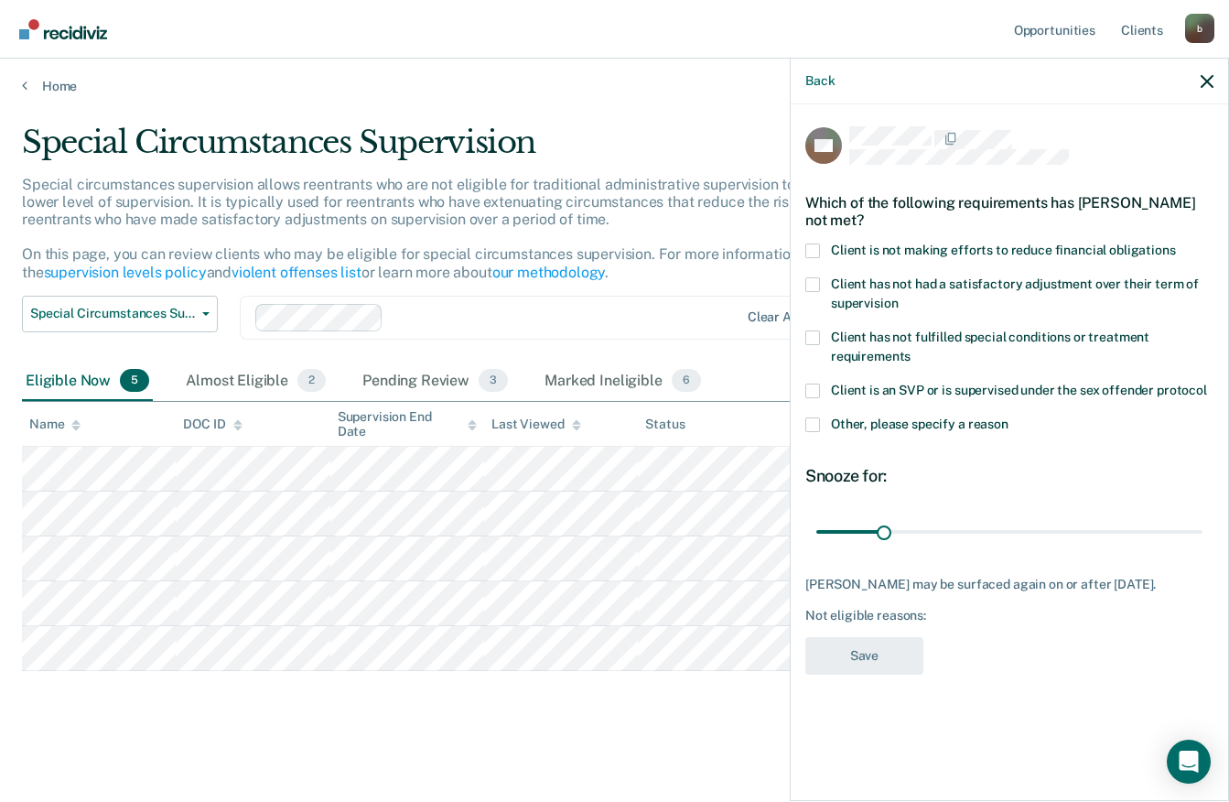
click at [828, 254] on label "Client is not making efforts to reduce financial obligations" at bounding box center [1010, 252] width 408 height 19
click at [1176, 243] on input "Client is not making efforts to reduce financial obligations" at bounding box center [1176, 243] width 0 height 0
click at [860, 644] on button "Save" at bounding box center [865, 656] width 118 height 38
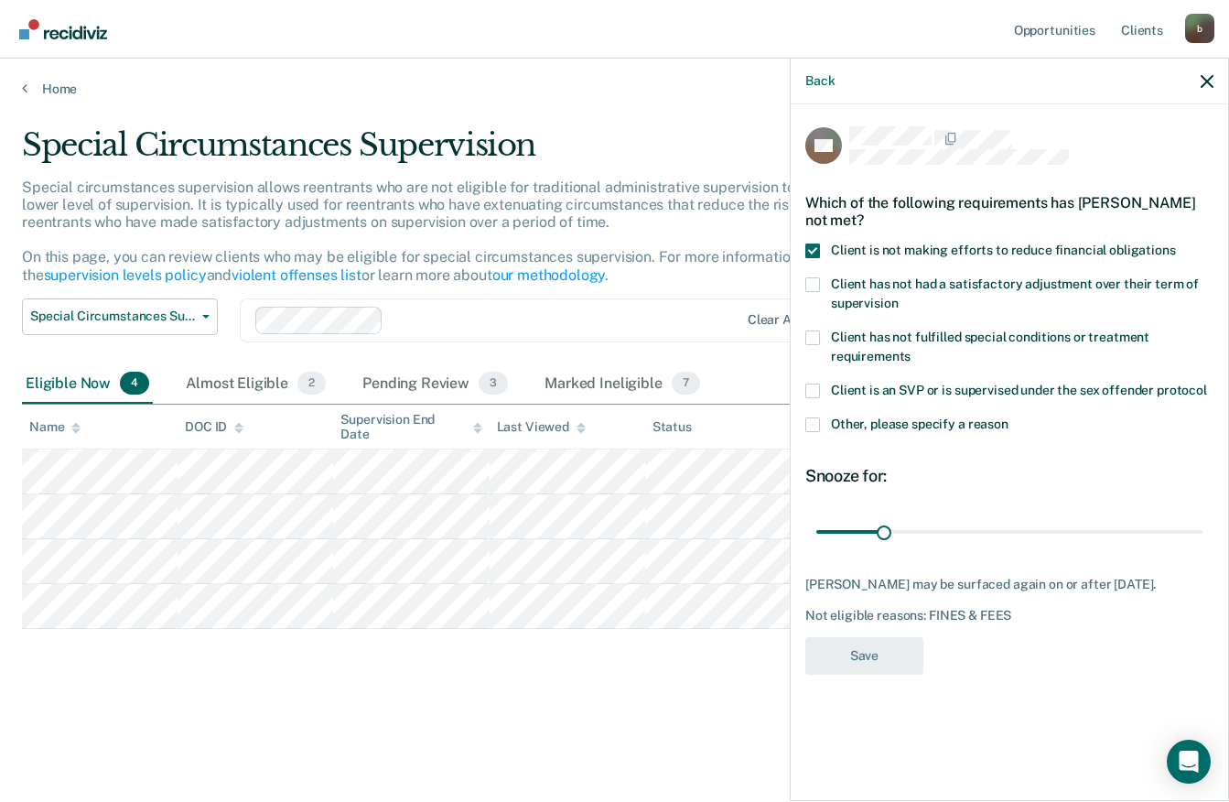
scroll to position [0, 0]
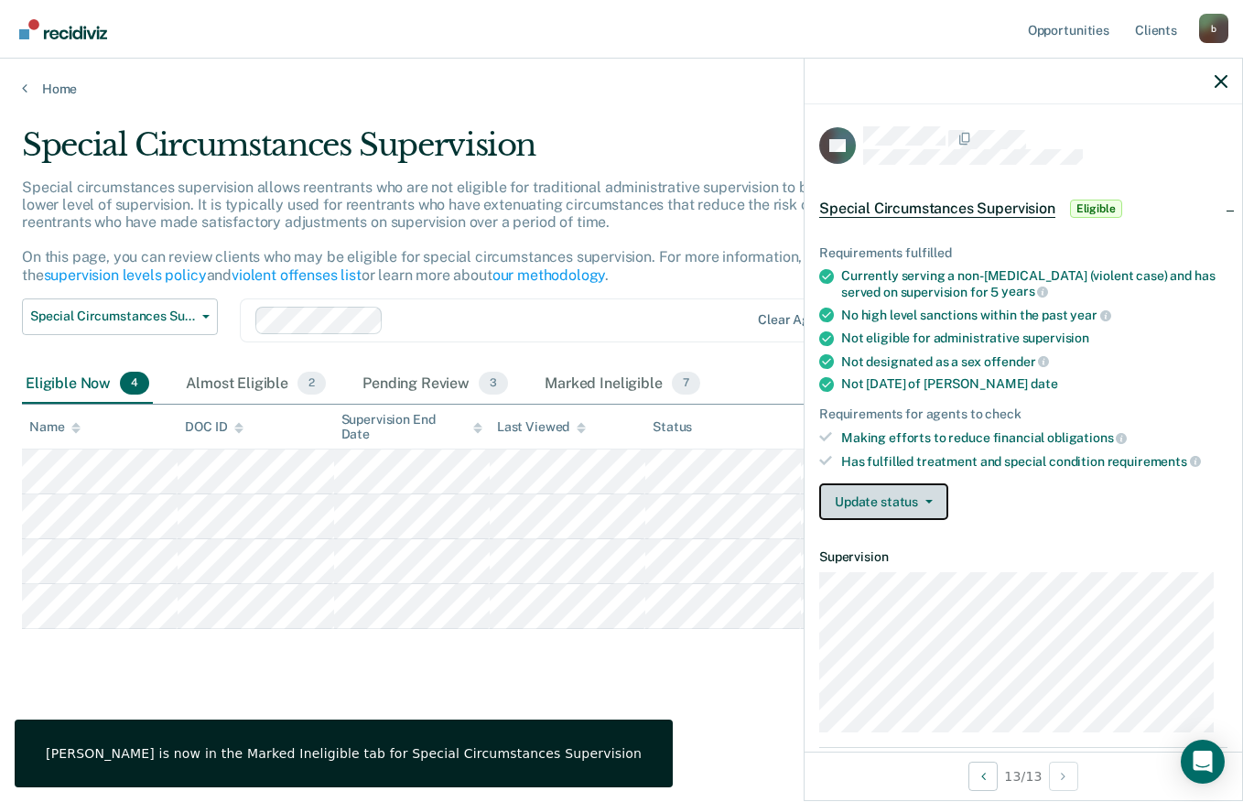
click at [935, 509] on button "Update status" at bounding box center [883, 501] width 129 height 37
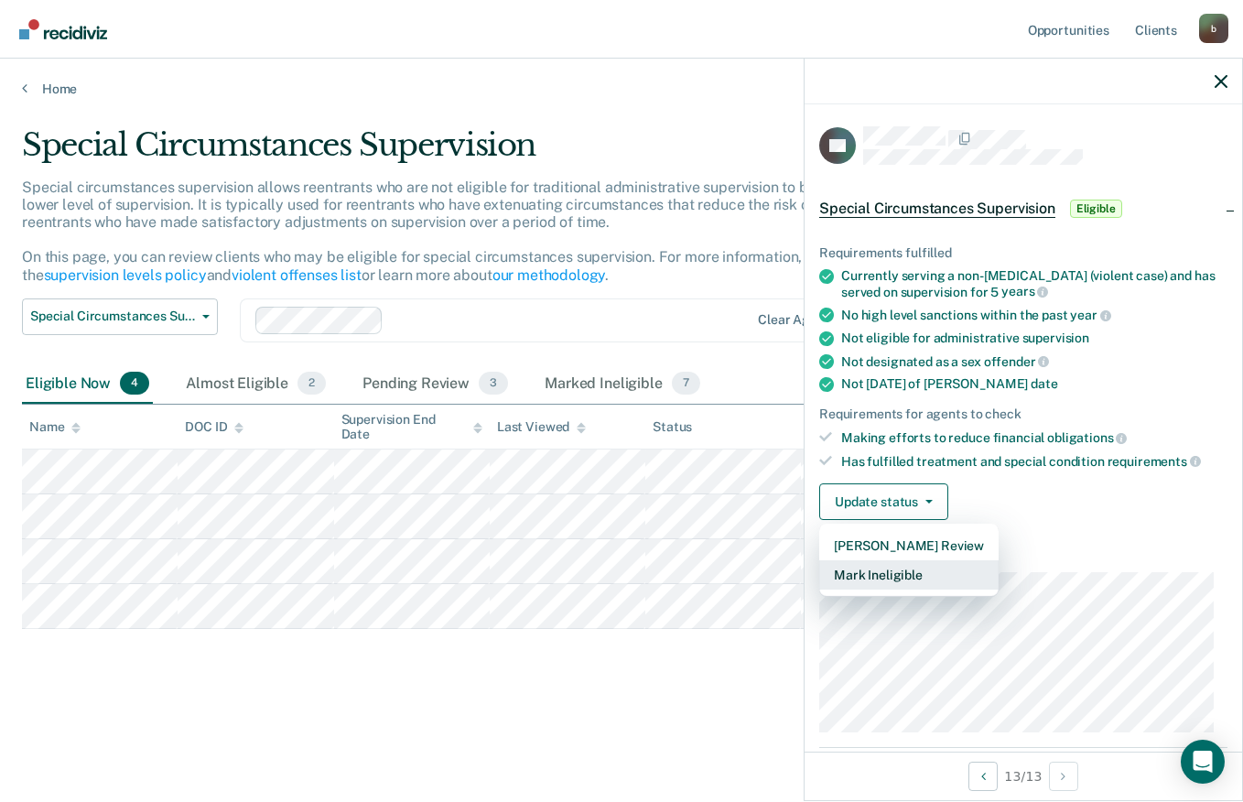
click at [884, 577] on button "Mark Ineligible" at bounding box center [908, 574] width 179 height 29
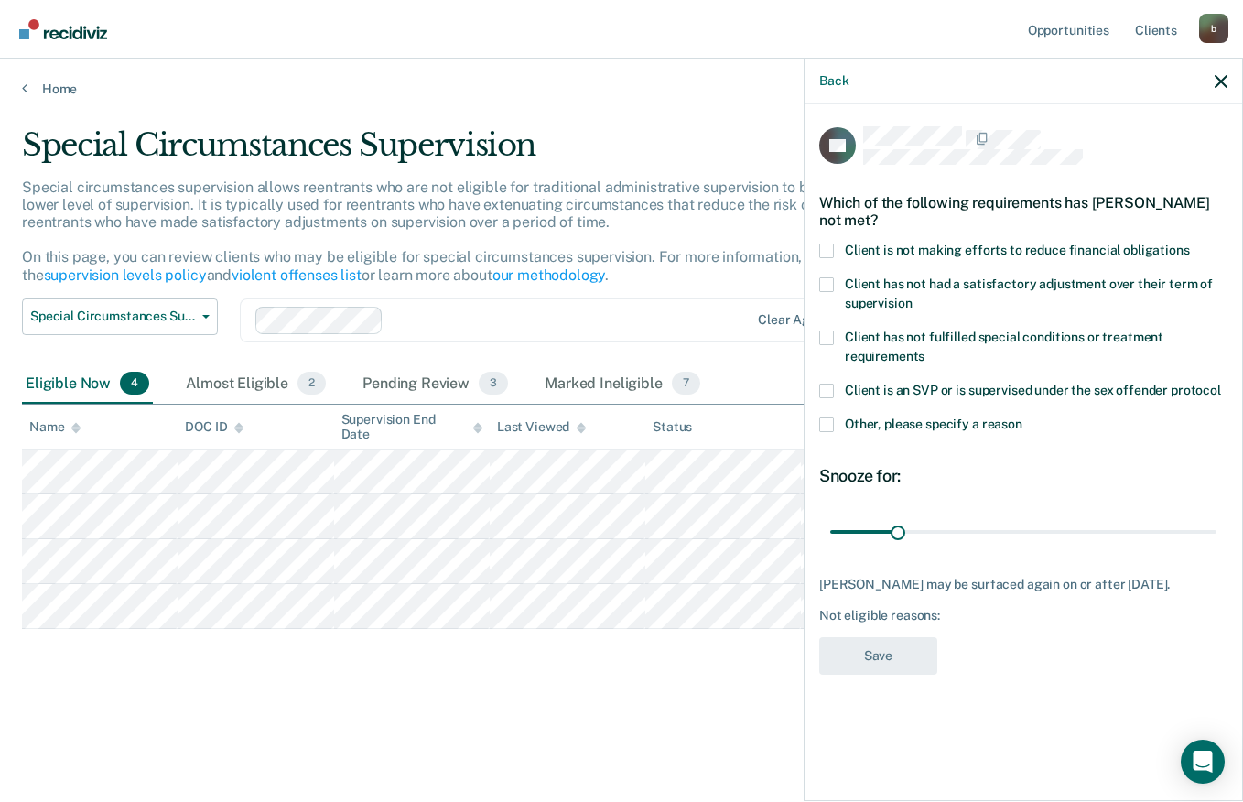
click at [862, 253] on span "Client is not making efforts to reduce financial obligations" at bounding box center [1017, 250] width 345 height 15
click at [1190, 243] on input "Client is not making efforts to reduce financial obligations" at bounding box center [1190, 243] width 0 height 0
click at [874, 663] on button "Save" at bounding box center [878, 656] width 118 height 38
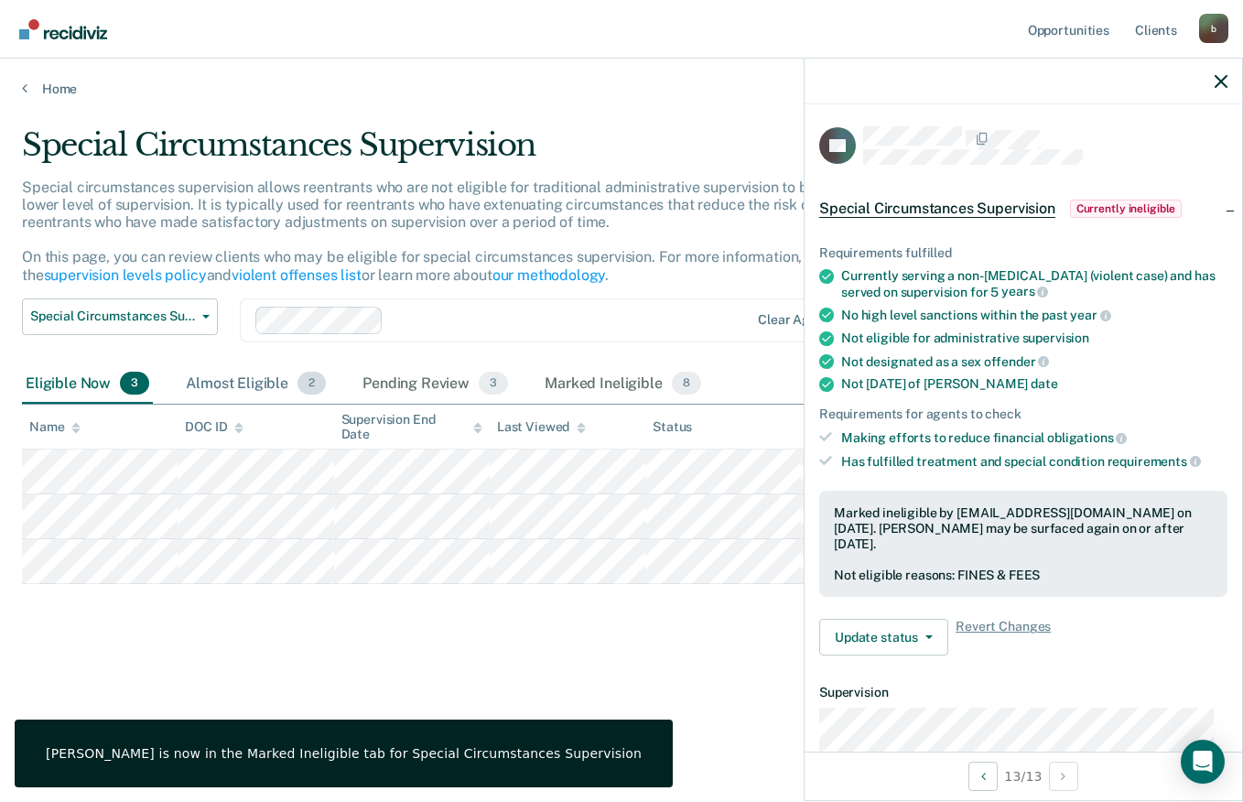
click at [226, 393] on div "Almost Eligible 2" at bounding box center [255, 384] width 147 height 40
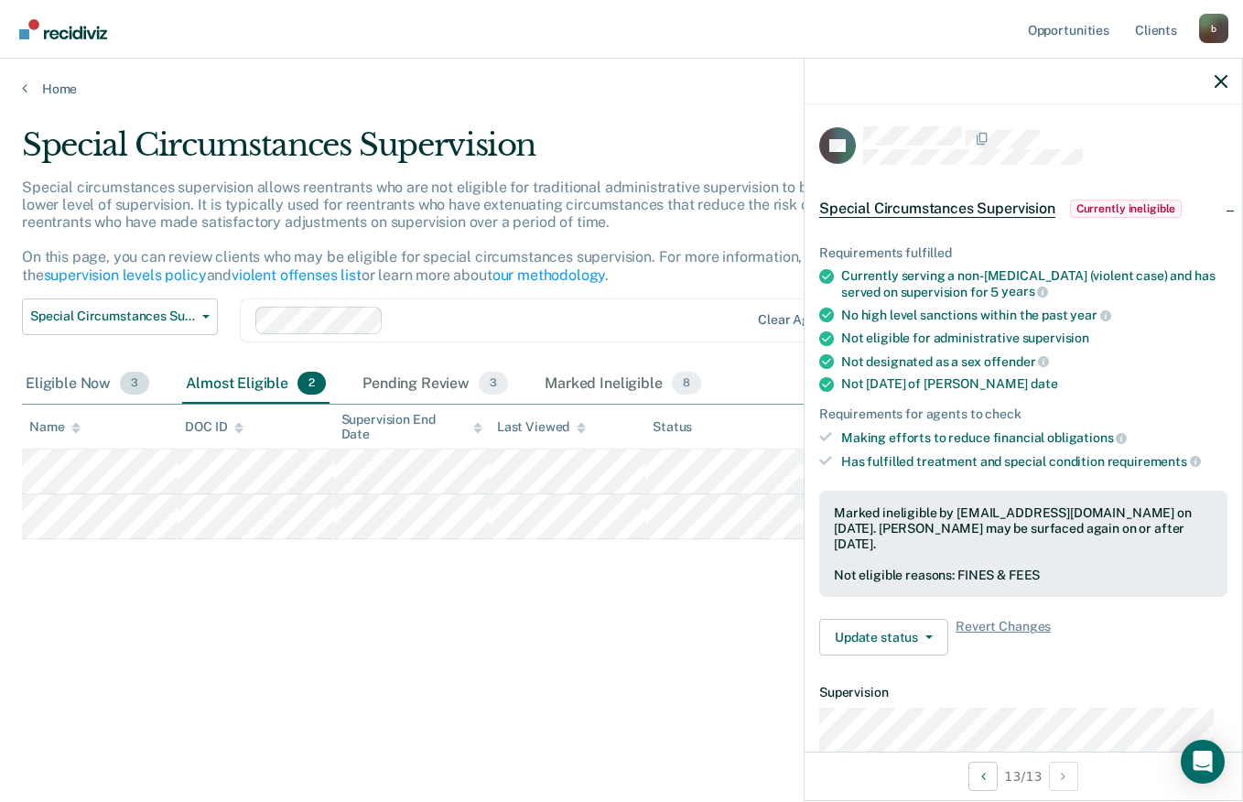
click at [83, 392] on div "Eligible Now 3" at bounding box center [87, 384] width 131 height 40
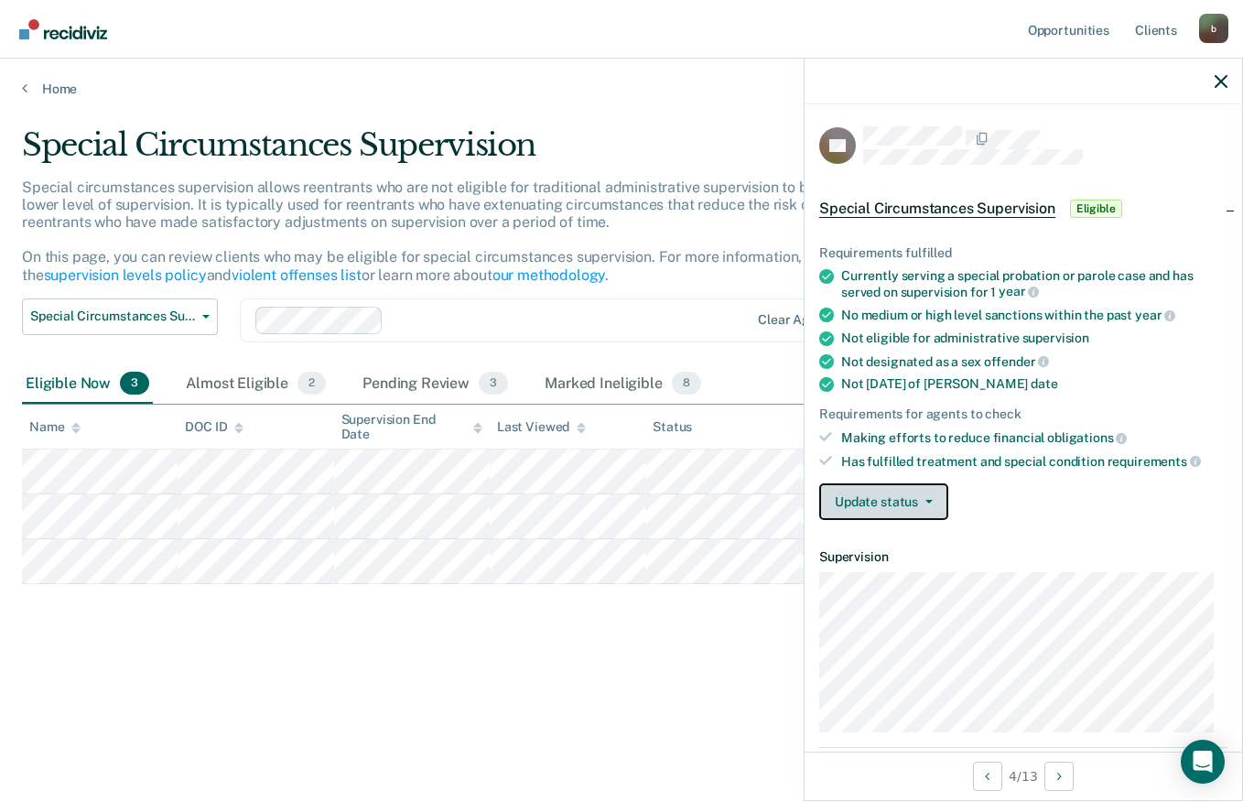
click at [879, 499] on button "Update status" at bounding box center [883, 501] width 129 height 37
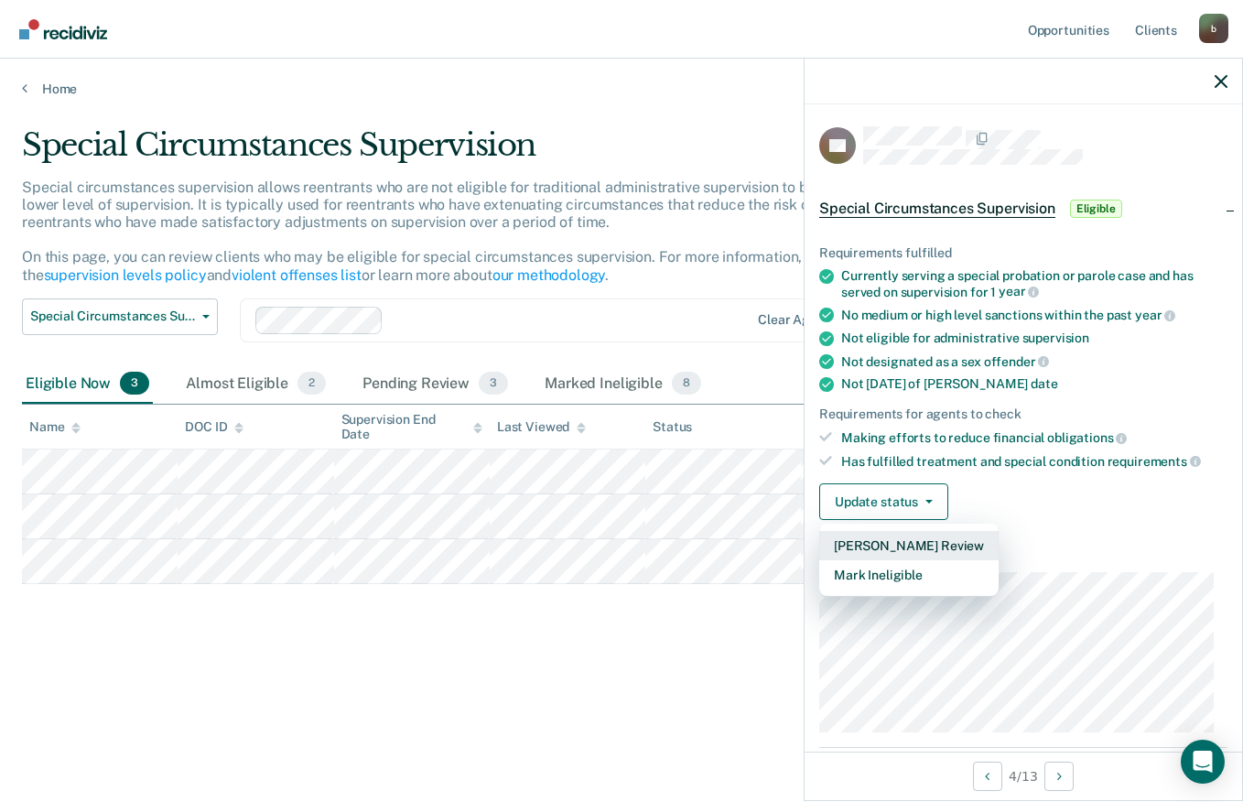
click at [913, 542] on button "[PERSON_NAME] Review" at bounding box center [908, 545] width 179 height 29
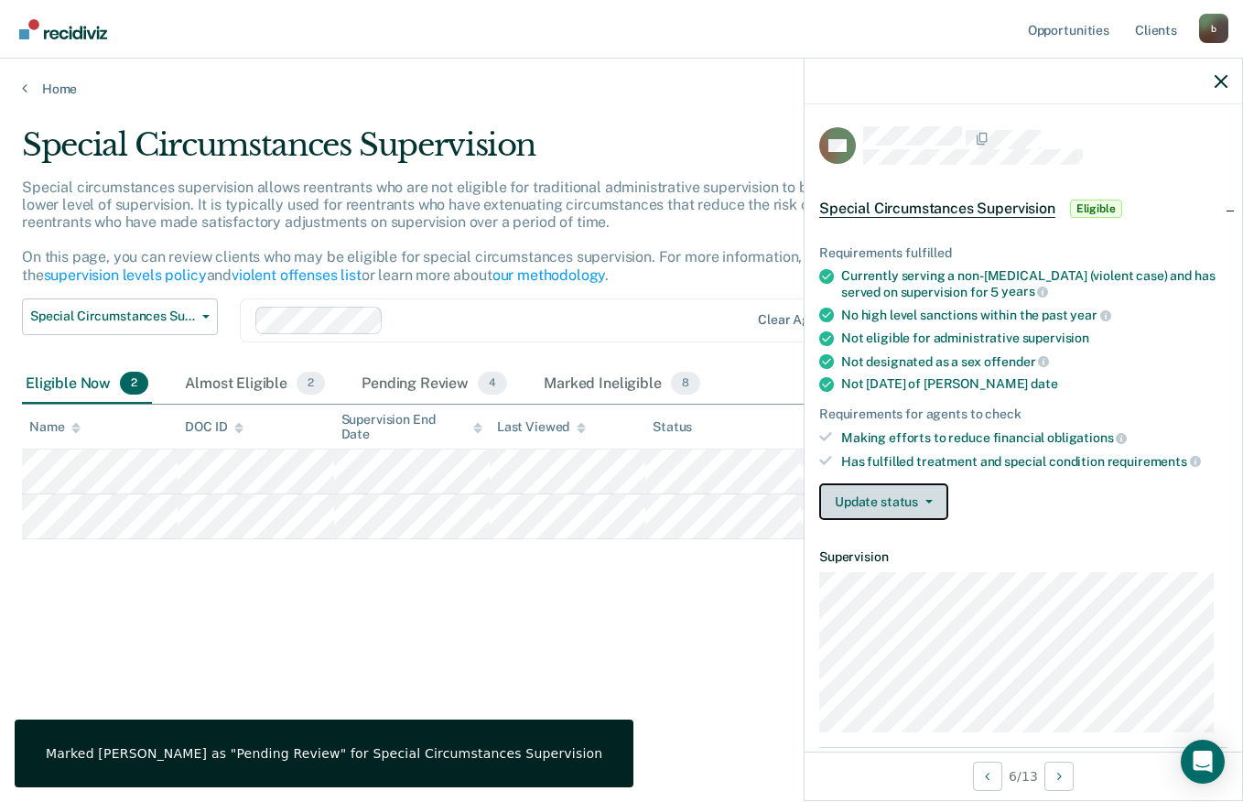
click at [910, 496] on button "Update status" at bounding box center [883, 501] width 129 height 37
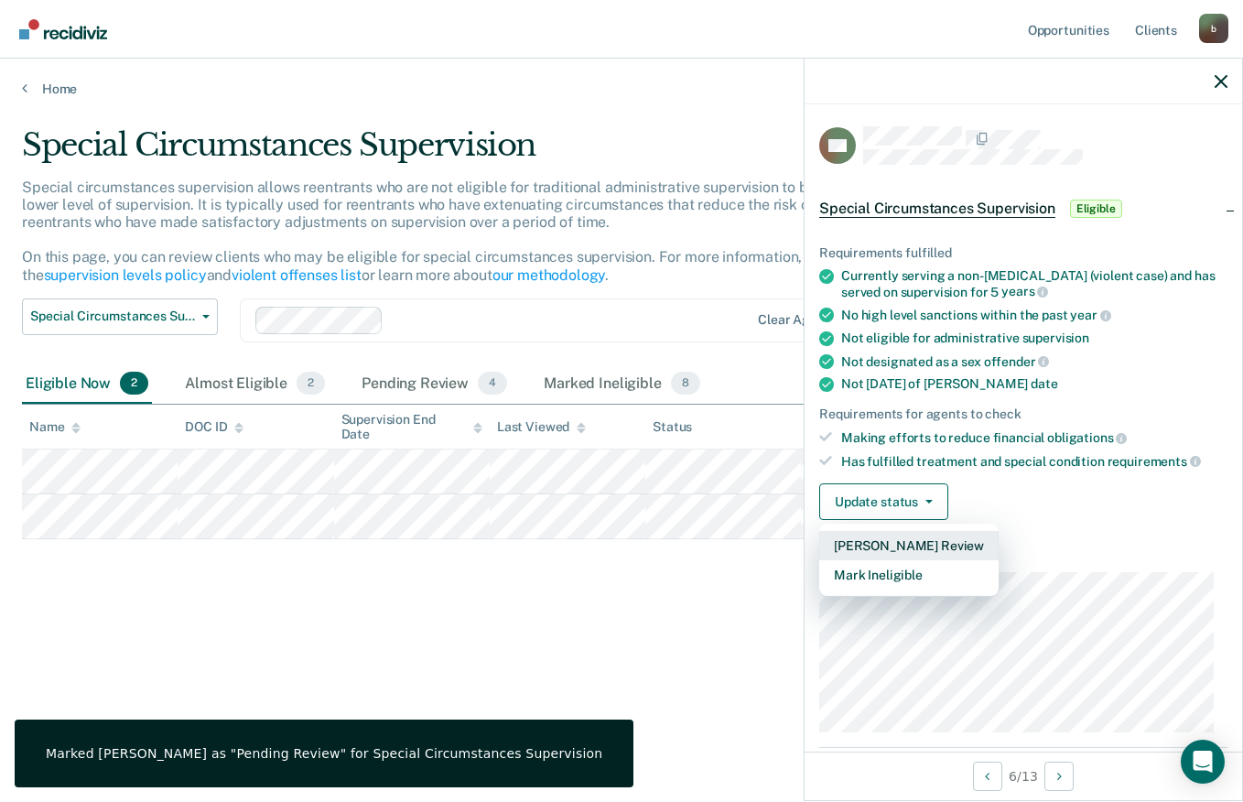
click at [893, 538] on button "[PERSON_NAME] Review" at bounding box center [908, 545] width 179 height 29
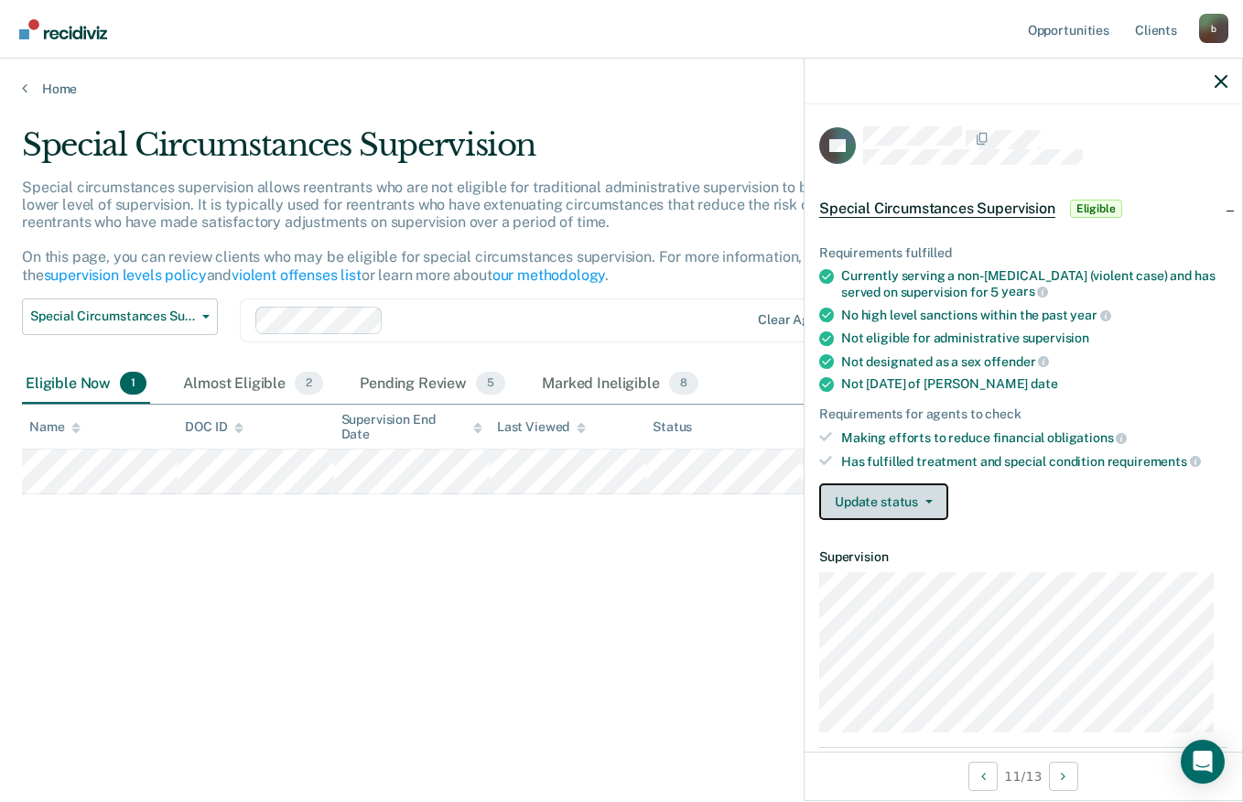
click at [882, 490] on button "Update status" at bounding box center [883, 501] width 129 height 37
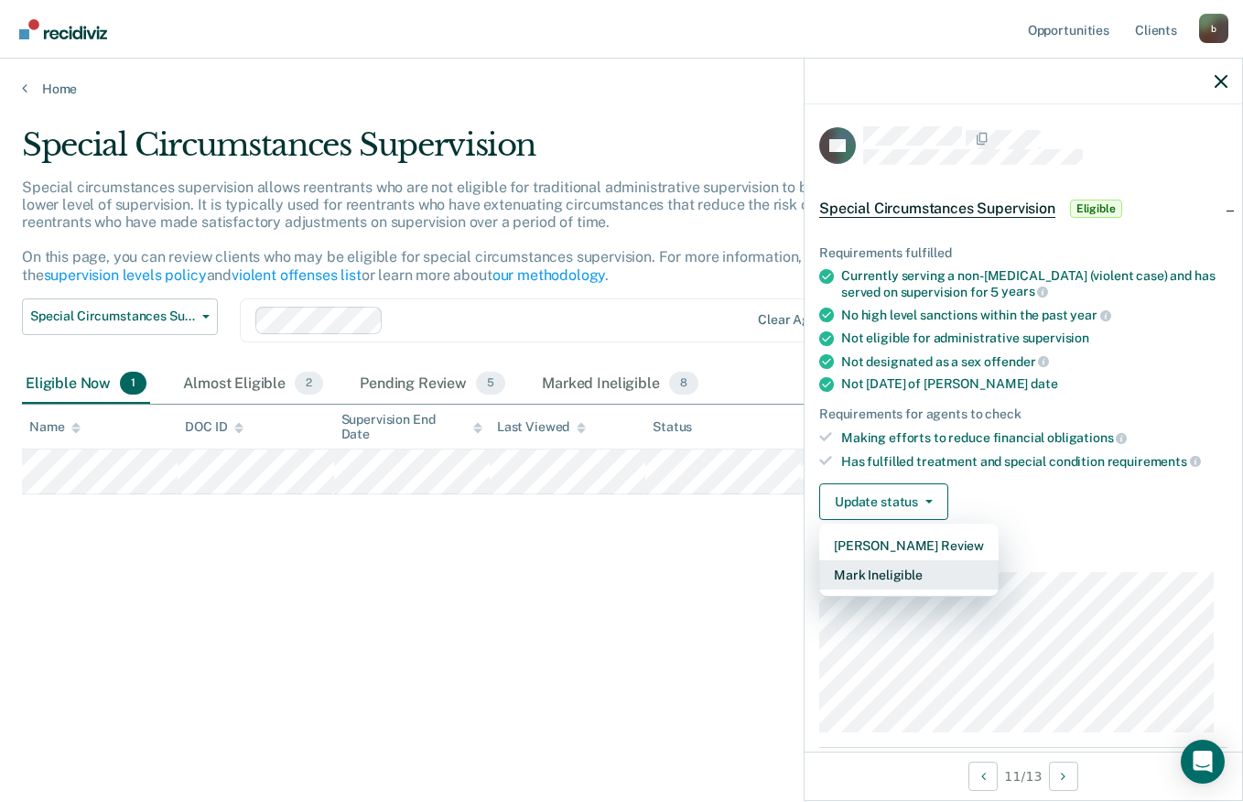
click at [894, 571] on button "Mark Ineligible" at bounding box center [908, 574] width 179 height 29
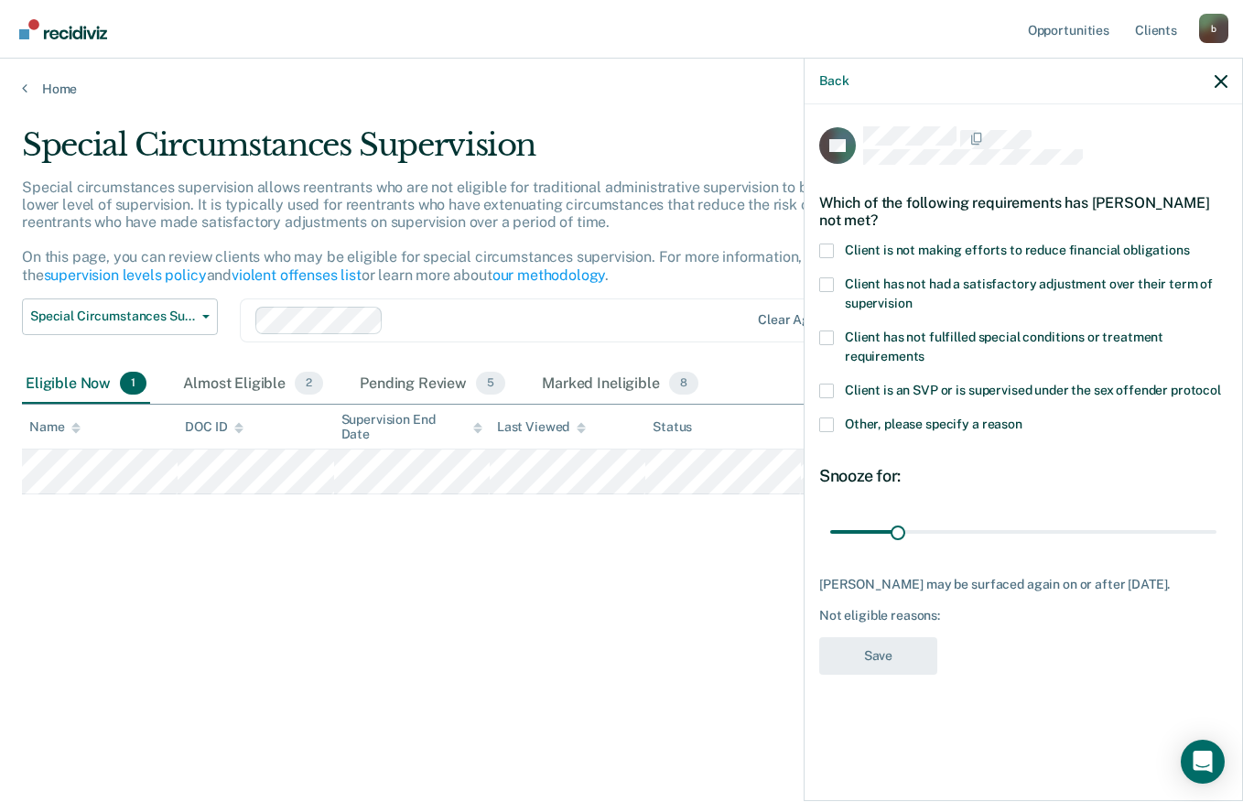
click at [823, 250] on span at bounding box center [826, 250] width 15 height 15
click at [1190, 243] on input "Client is not making efforts to reduce financial obligations" at bounding box center [1190, 243] width 0 height 0
click at [900, 641] on button "Save" at bounding box center [878, 656] width 118 height 38
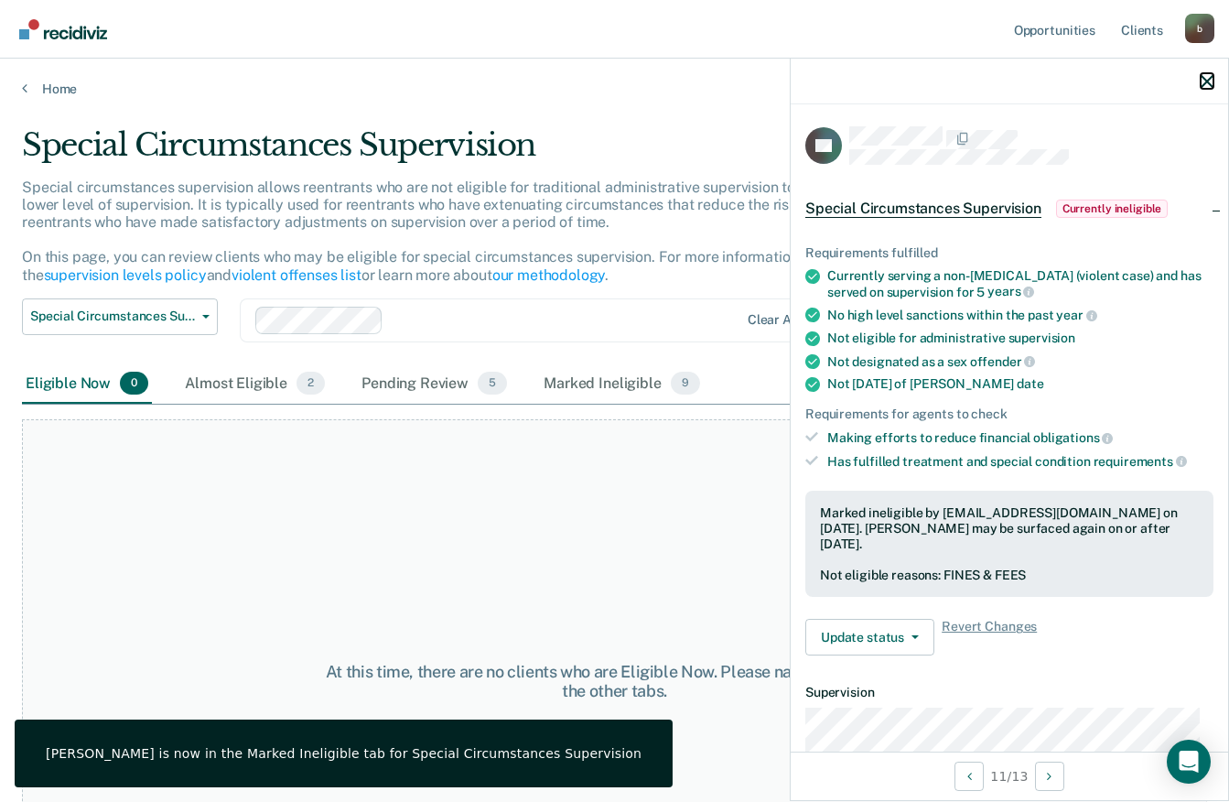
click at [1205, 81] on icon "button" at bounding box center [1207, 81] width 13 height 13
